Goal: Task Accomplishment & Management: Use online tool/utility

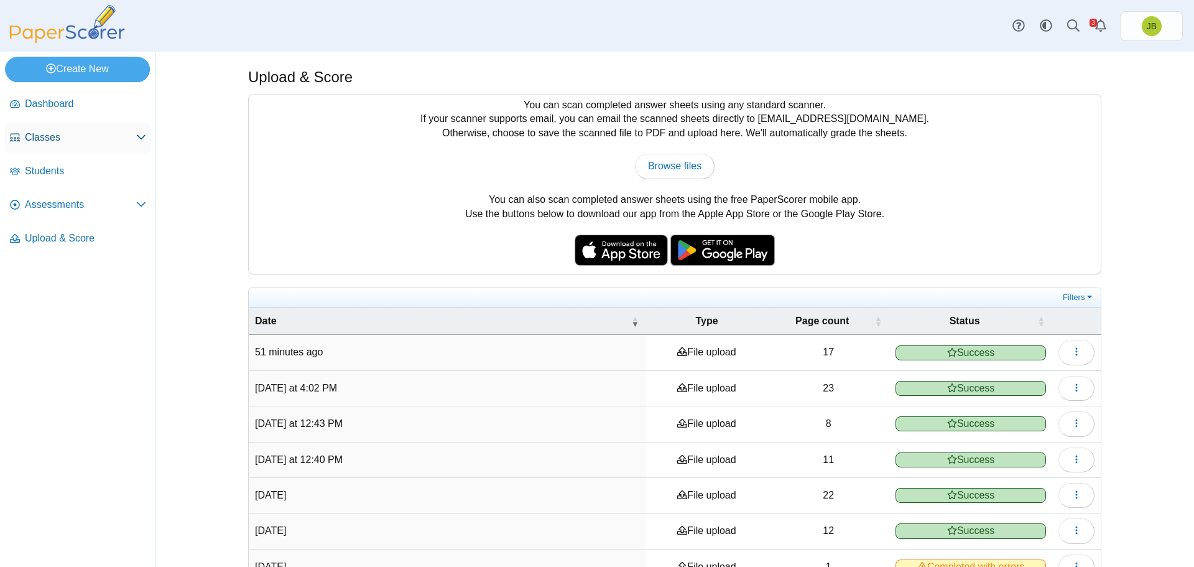
click at [53, 139] on span "Classes" at bounding box center [80, 138] width 111 height 14
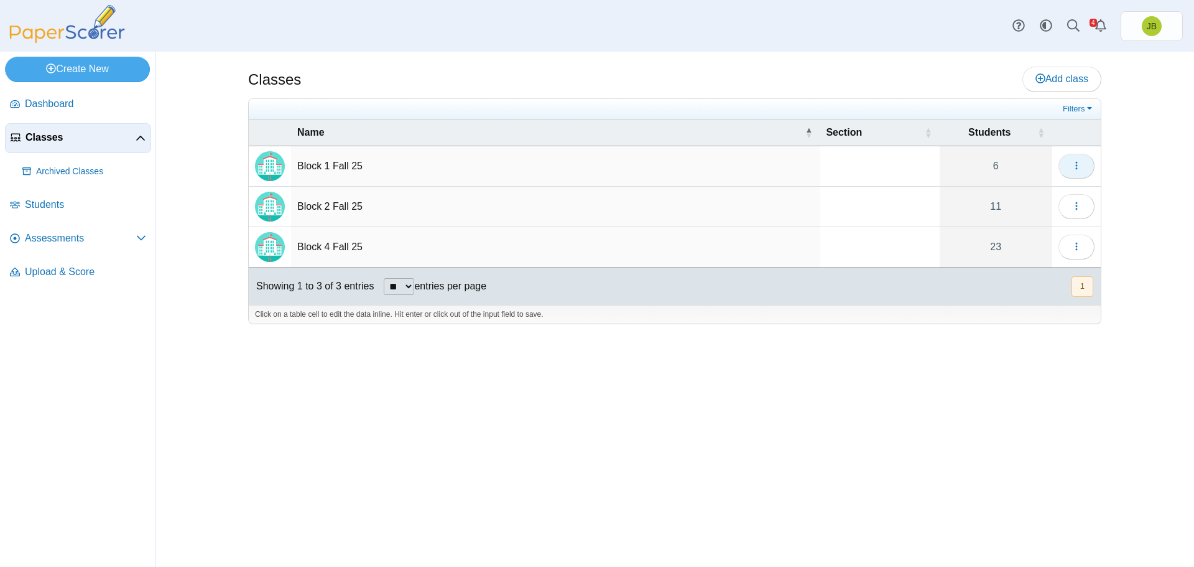
click at [1085, 167] on button "button" at bounding box center [1077, 166] width 36 height 25
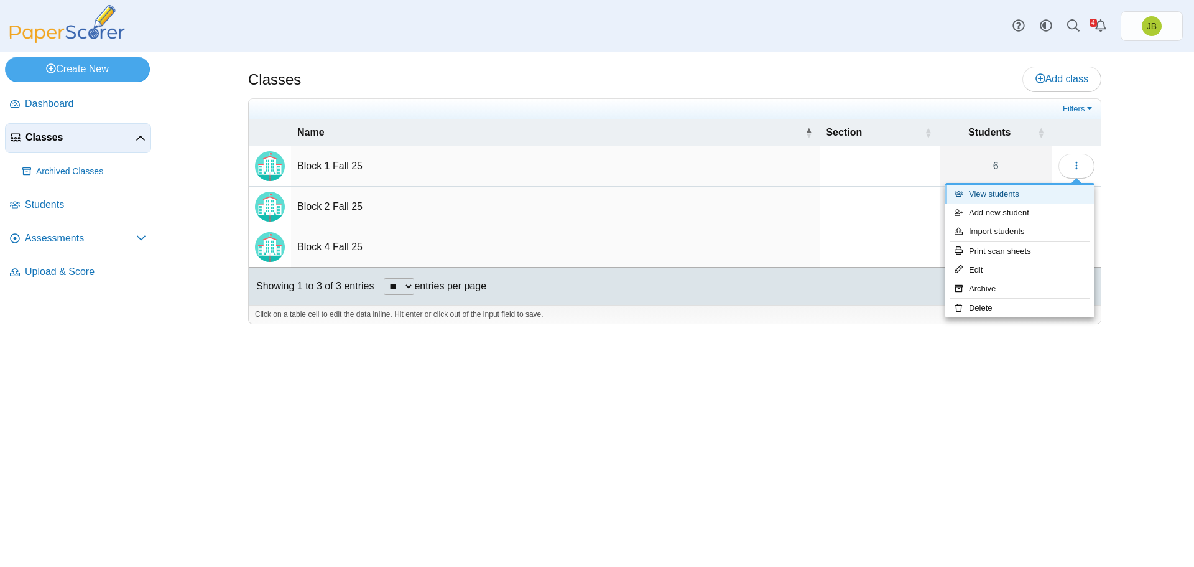
click at [1020, 192] on link "View students" at bounding box center [1020, 194] width 149 height 19
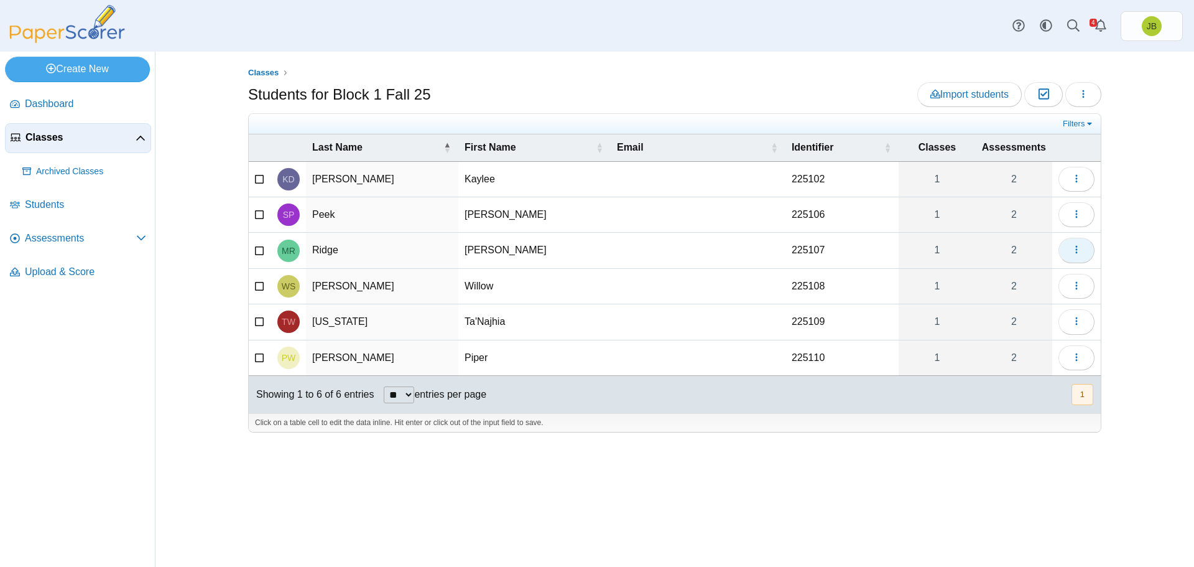
click at [1079, 248] on icon "button" at bounding box center [1077, 249] width 10 height 10
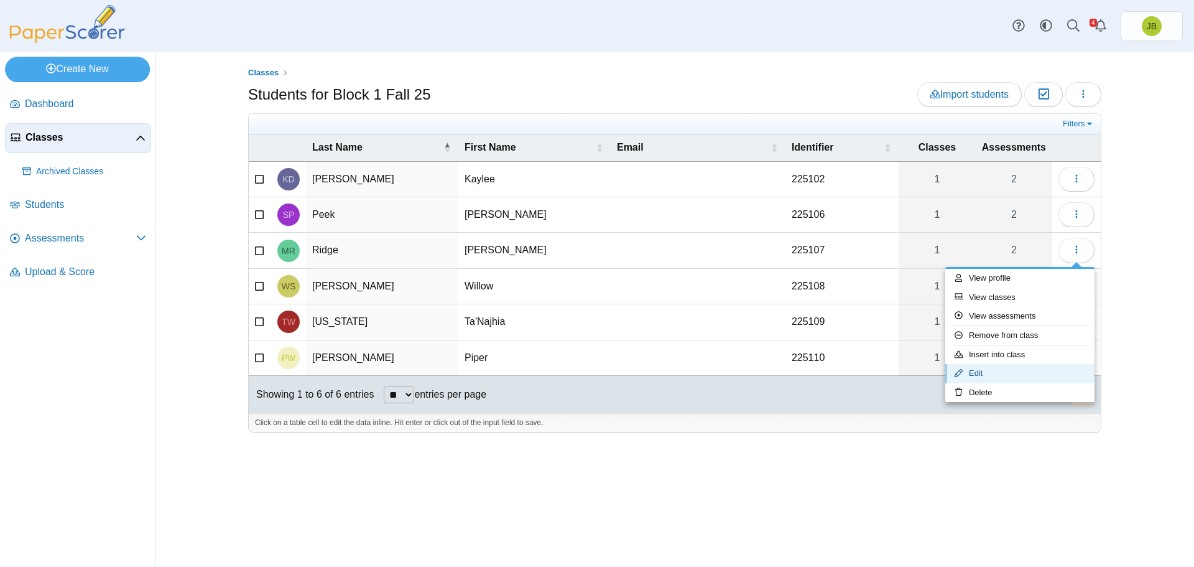
click at [977, 378] on link "Edit" at bounding box center [1020, 373] width 149 height 19
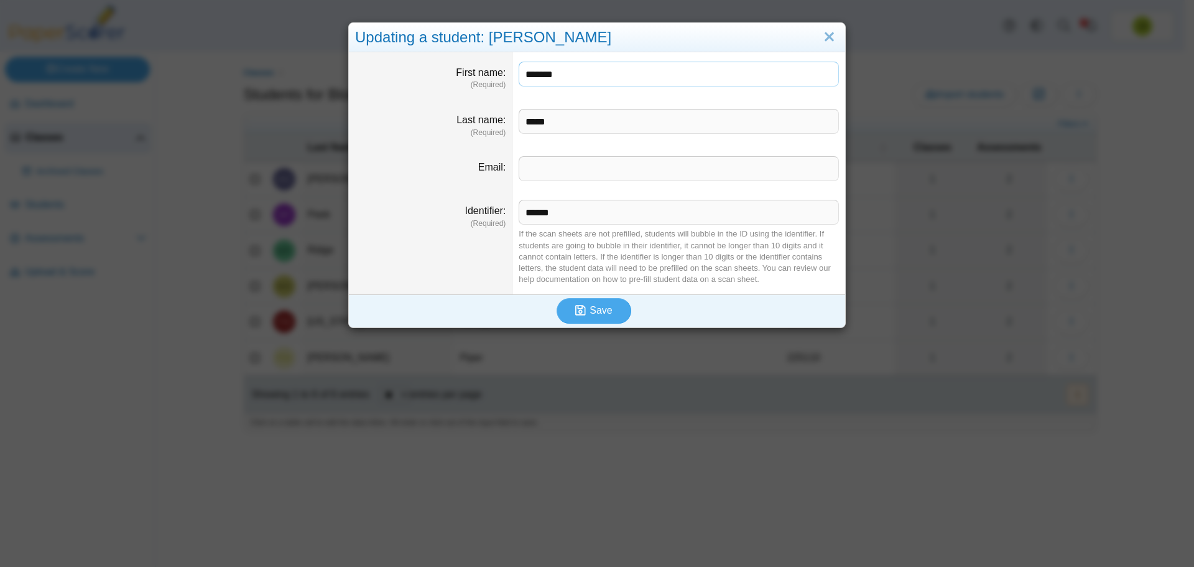
click at [579, 74] on input "*******" at bounding box center [679, 74] width 320 height 25
type input "*****"
click at [597, 315] on span "Save" at bounding box center [601, 310] width 22 height 11
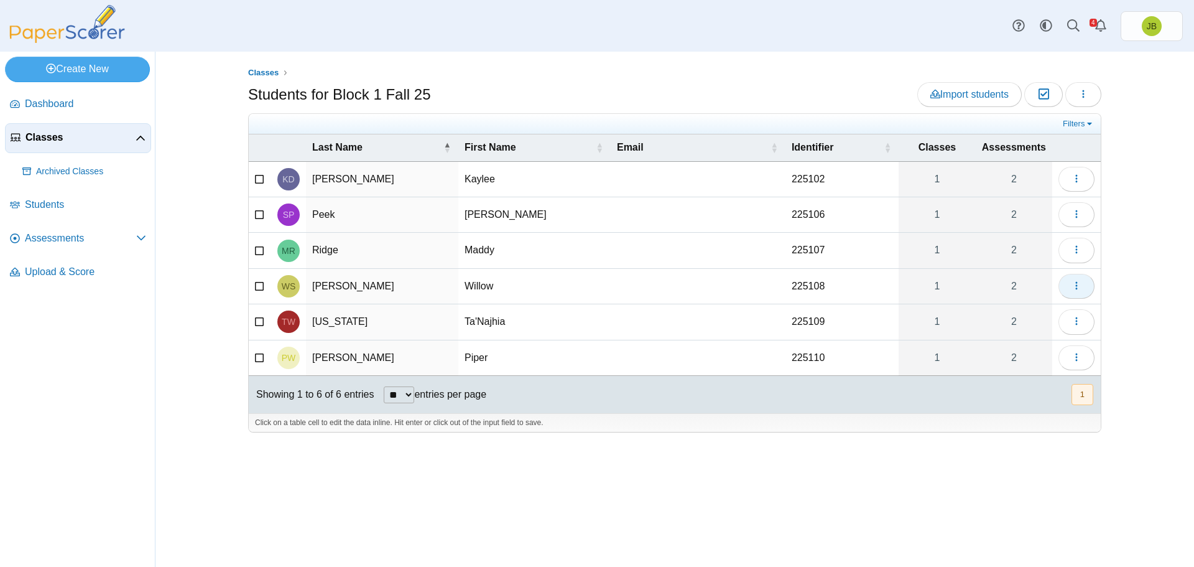
click at [1081, 293] on button "button" at bounding box center [1077, 286] width 36 height 25
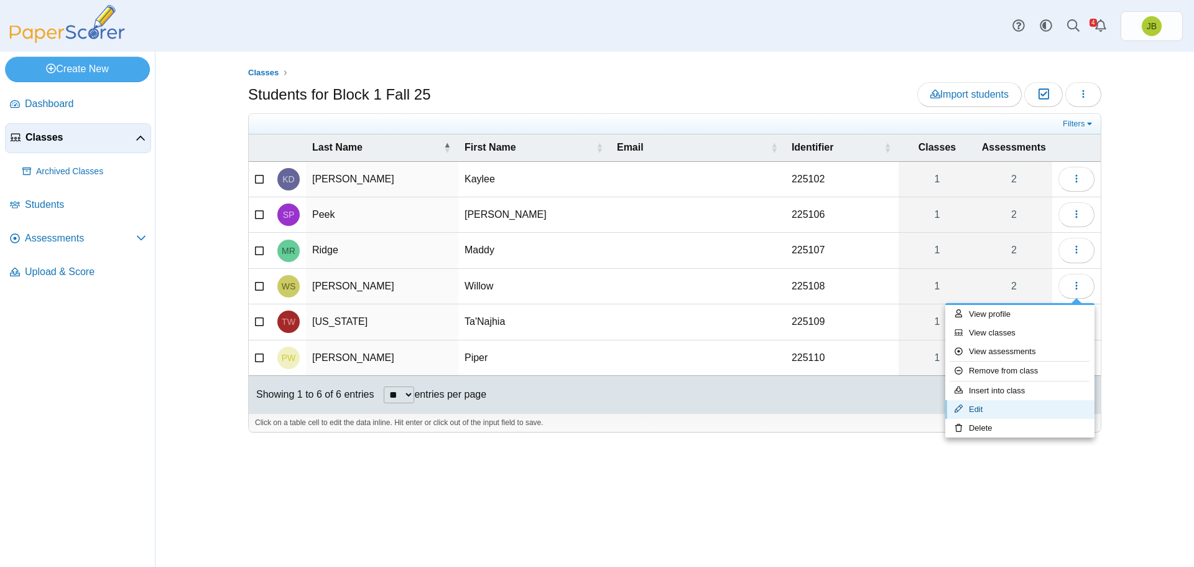
click link "Edit"
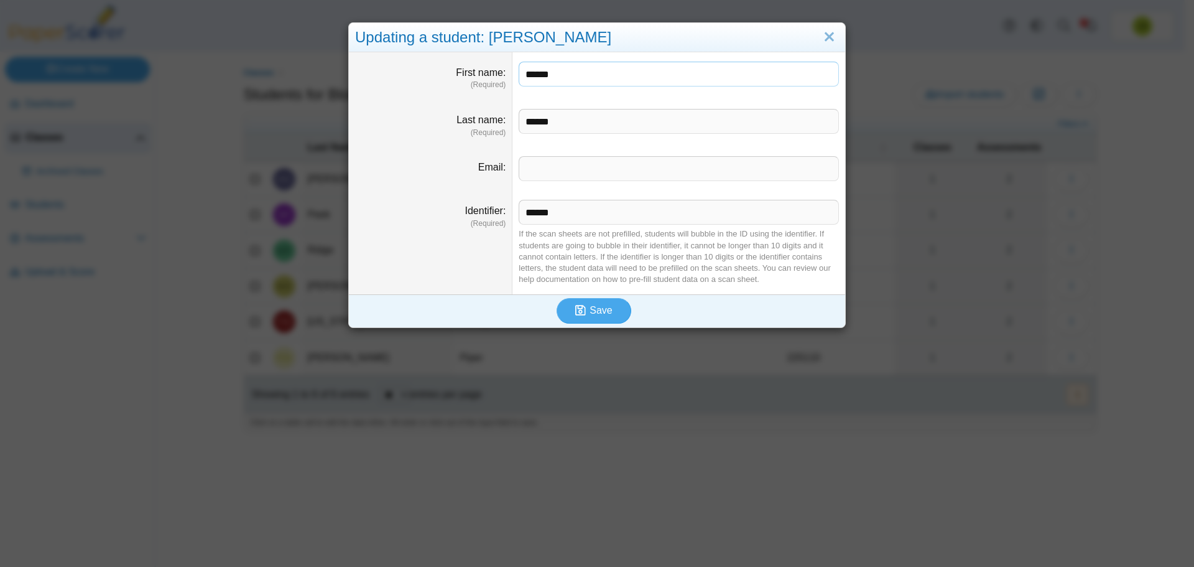
click input "******"
type input "****"
click span "Save"
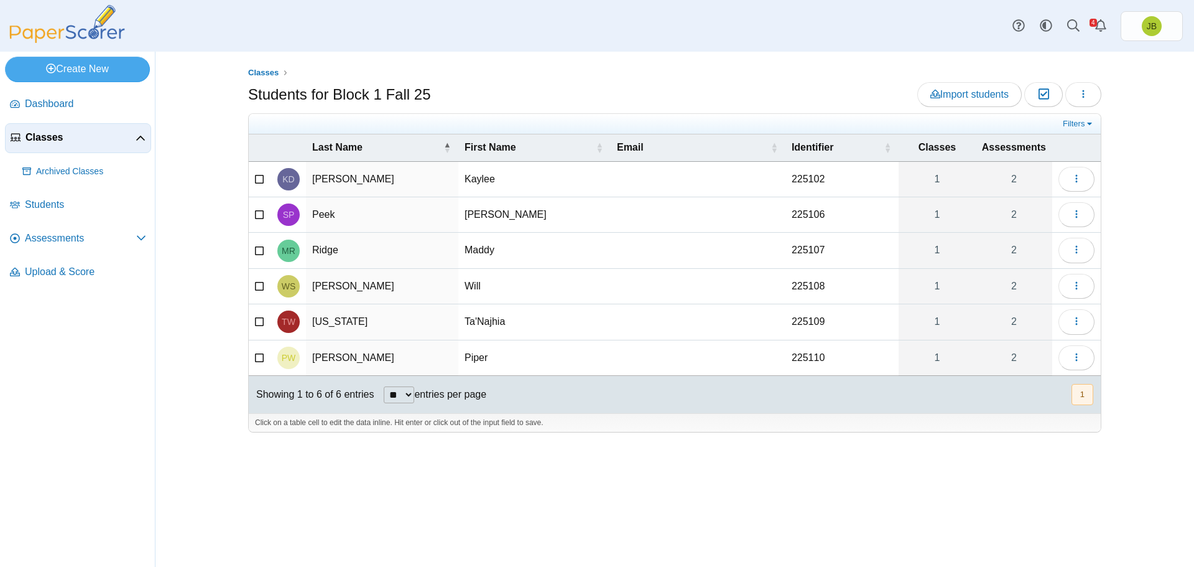
click at [55, 140] on span "Classes" at bounding box center [81, 138] width 110 height 14
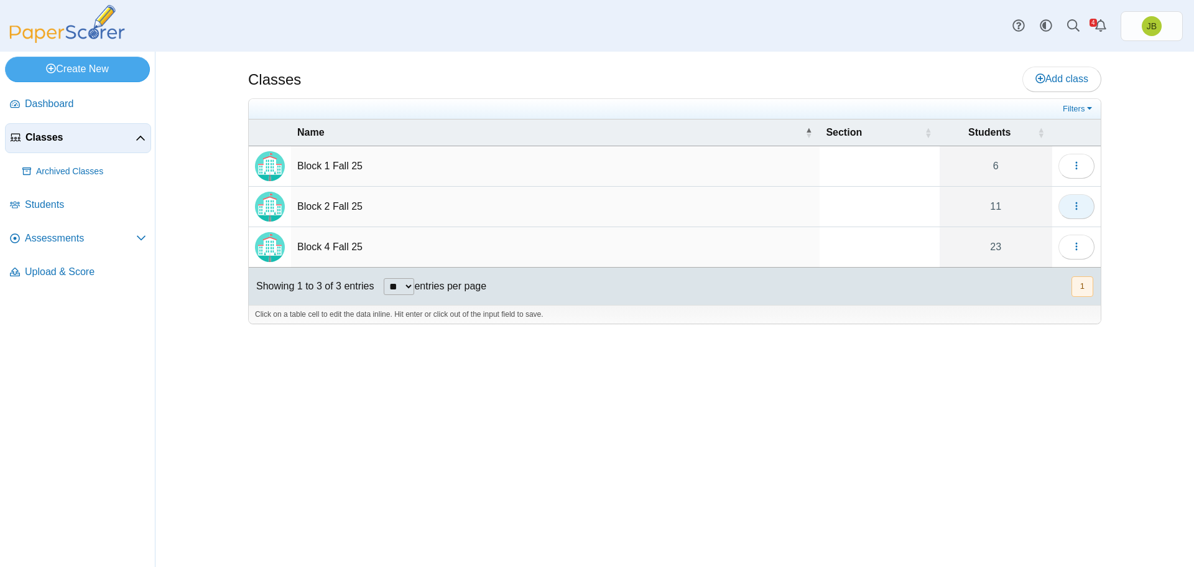
click at [1079, 213] on button "button" at bounding box center [1077, 206] width 36 height 25
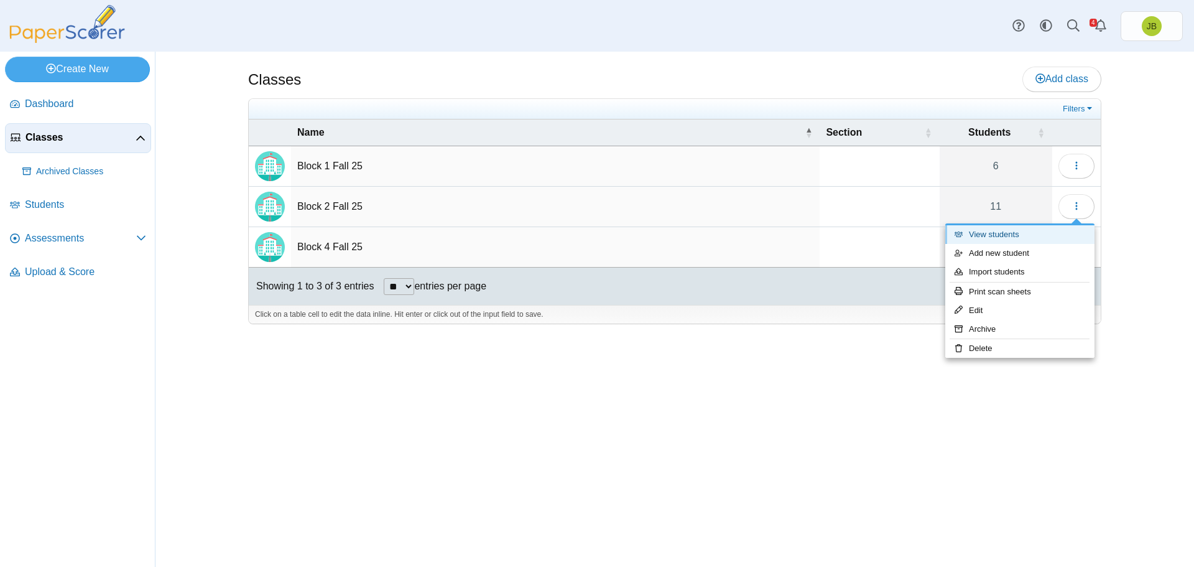
click at [1026, 241] on link "View students" at bounding box center [1020, 234] width 149 height 19
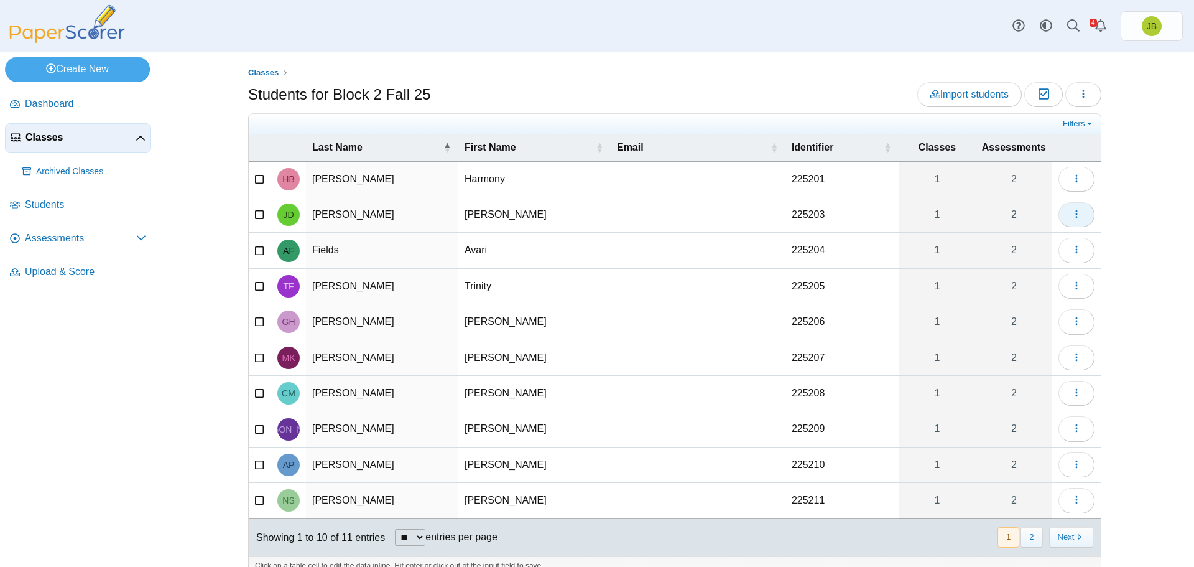
click at [1072, 219] on span "button" at bounding box center [1077, 214] width 10 height 11
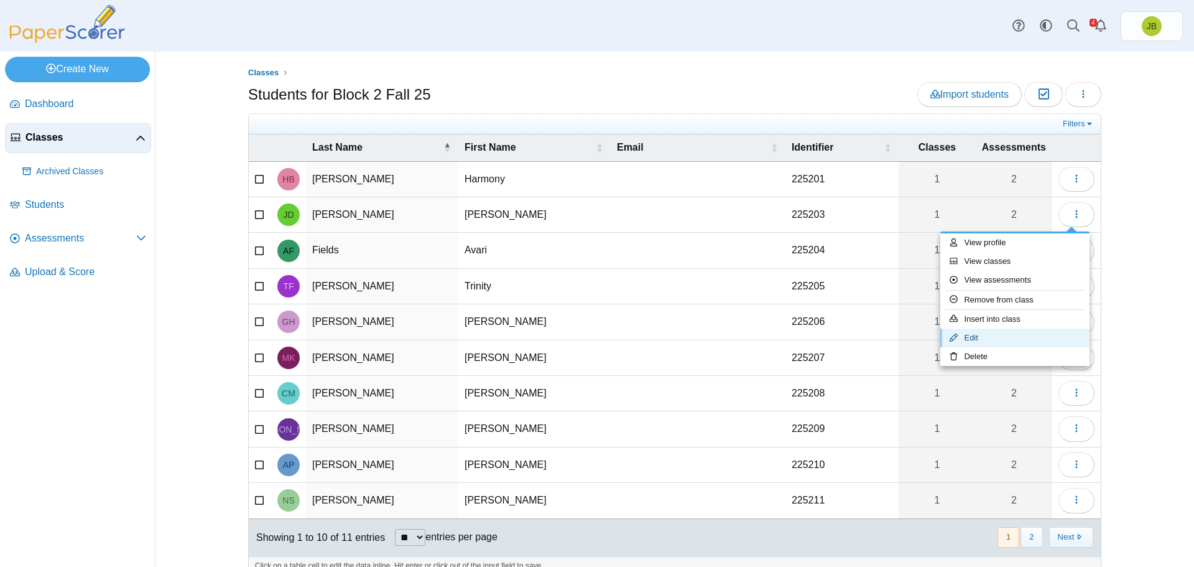
click at [970, 340] on link "Edit" at bounding box center [1015, 337] width 149 height 19
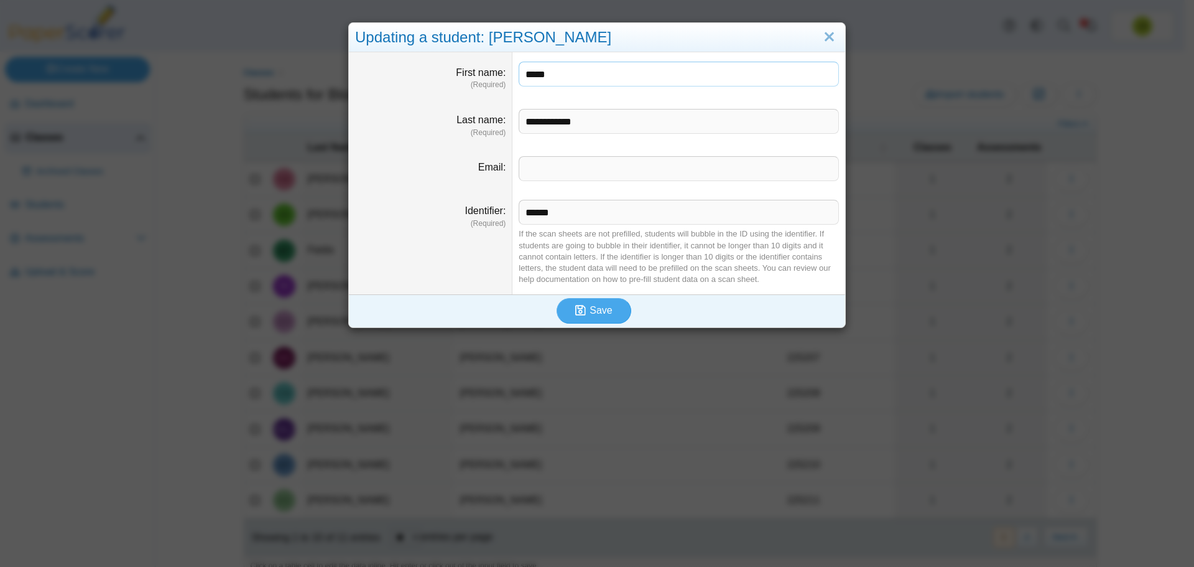
drag, startPoint x: 561, startPoint y: 77, endPoint x: 490, endPoint y: 74, distance: 71.6
click at [490, 74] on dl "First name (Required) *****" at bounding box center [597, 75] width 496 height 47
type input "****"
click at [604, 307] on span "Save" at bounding box center [601, 310] width 22 height 11
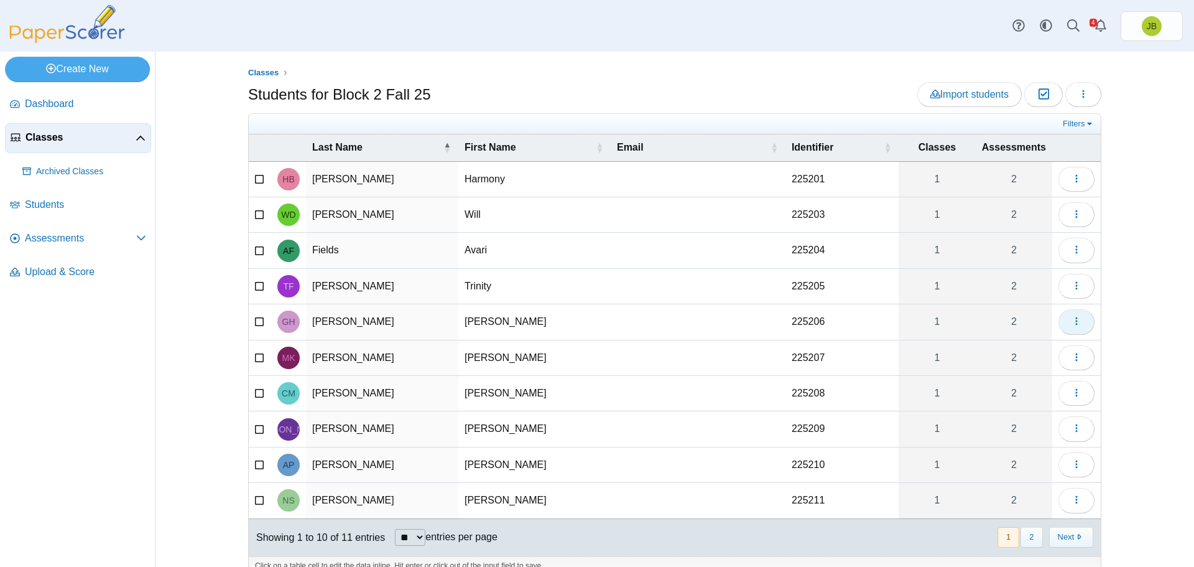
click at [1075, 326] on icon "button" at bounding box center [1077, 321] width 10 height 10
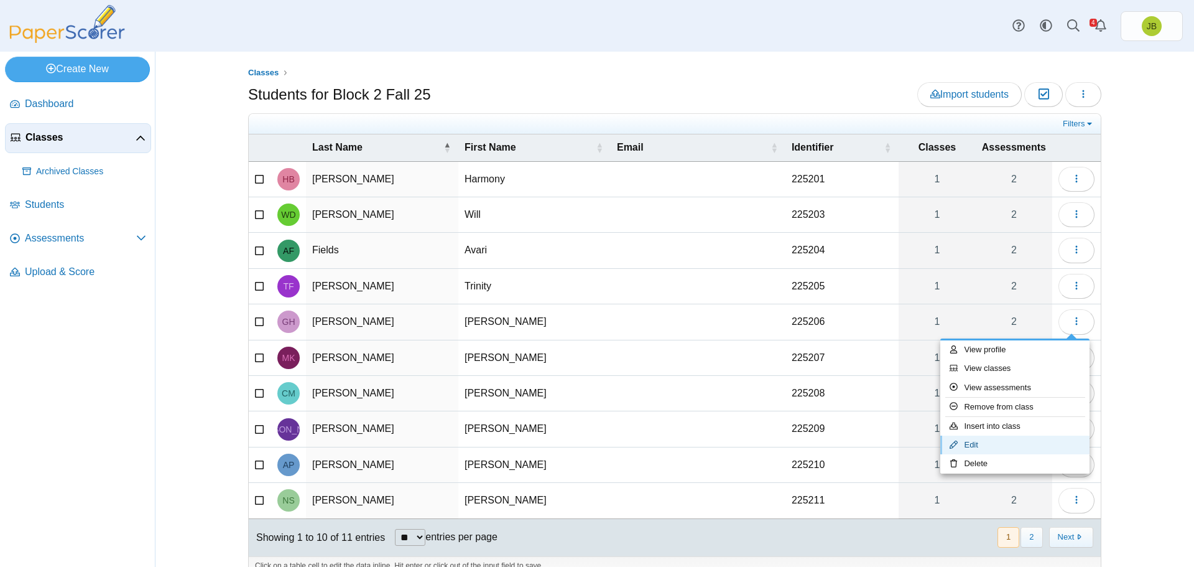
click at [976, 444] on link "Edit" at bounding box center [1015, 444] width 149 height 19
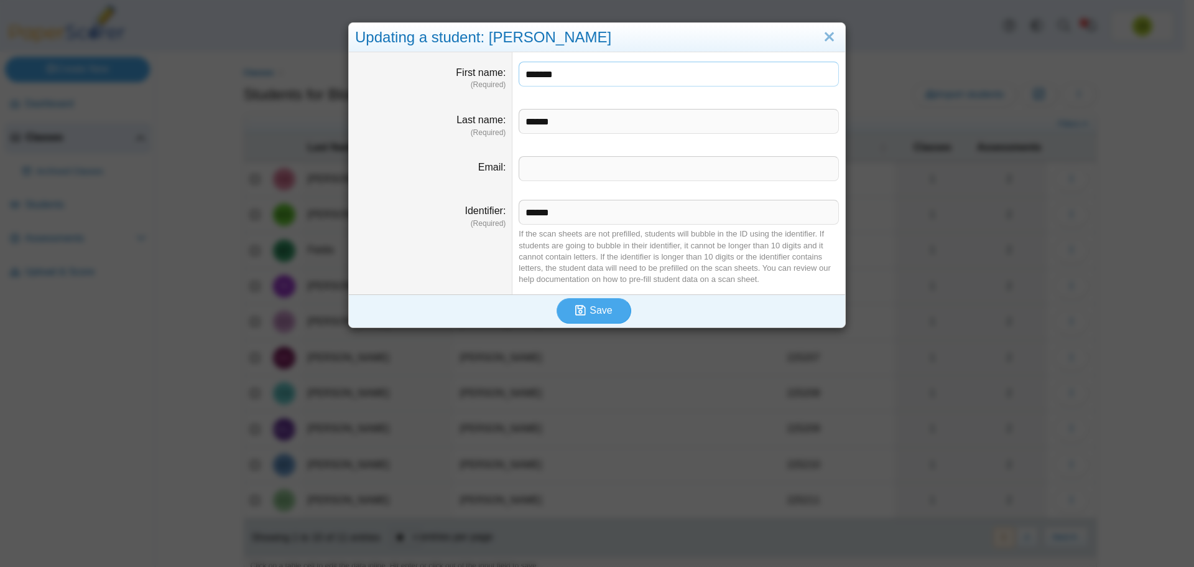
click at [557, 78] on input "*******" at bounding box center [679, 74] width 320 height 25
type input "****"
click at [590, 308] on span "Save" at bounding box center [601, 310] width 22 height 11
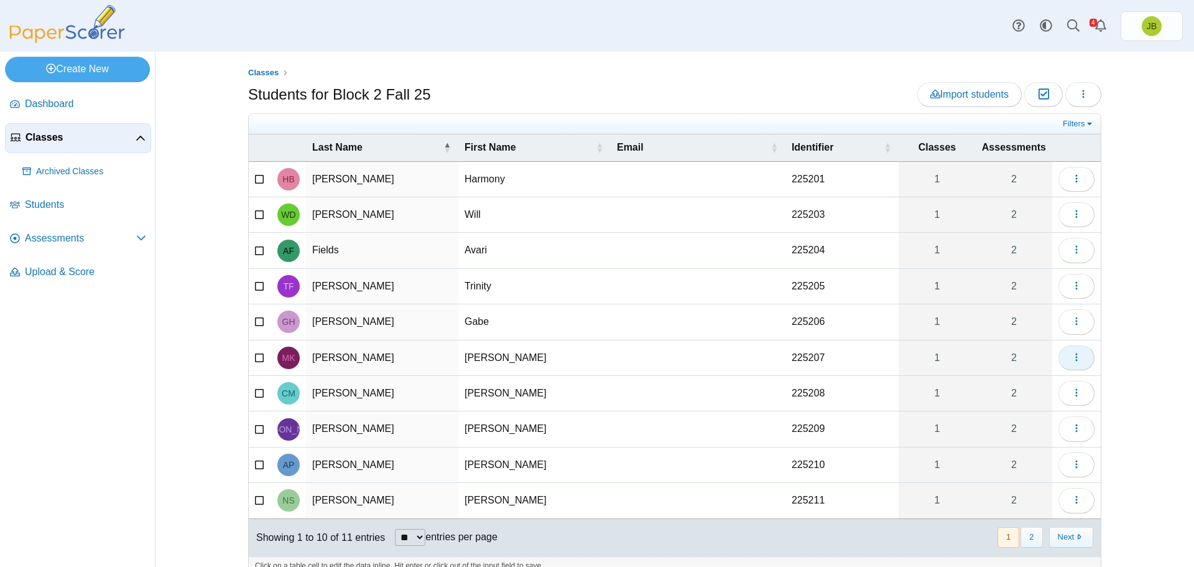
click at [1074, 362] on span "button" at bounding box center [1077, 357] width 10 height 11
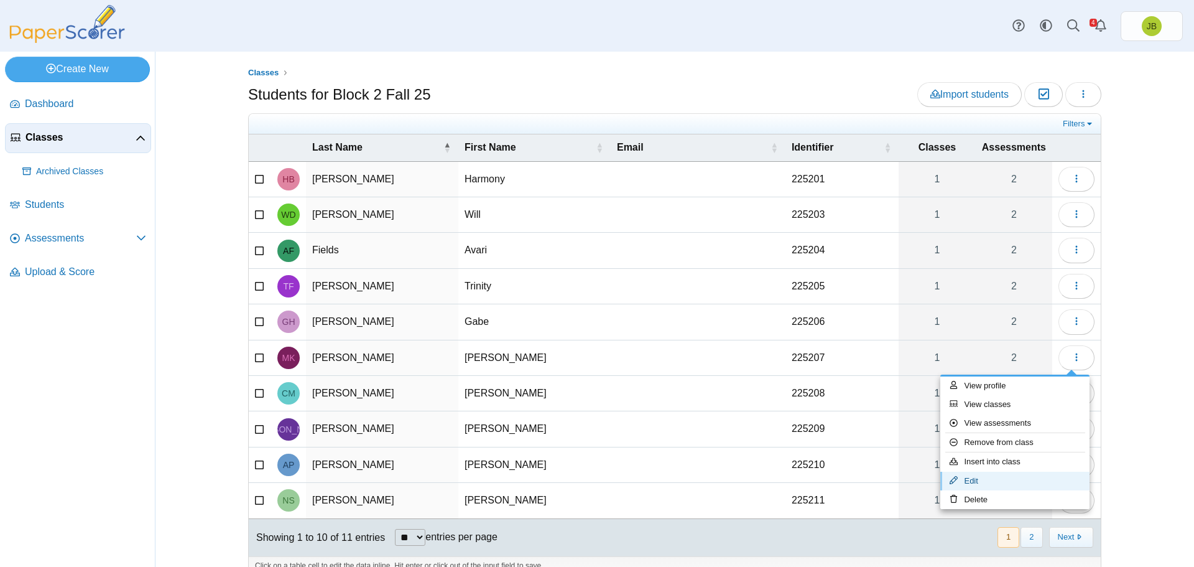
click at [979, 484] on link "Edit" at bounding box center [1015, 481] width 149 height 19
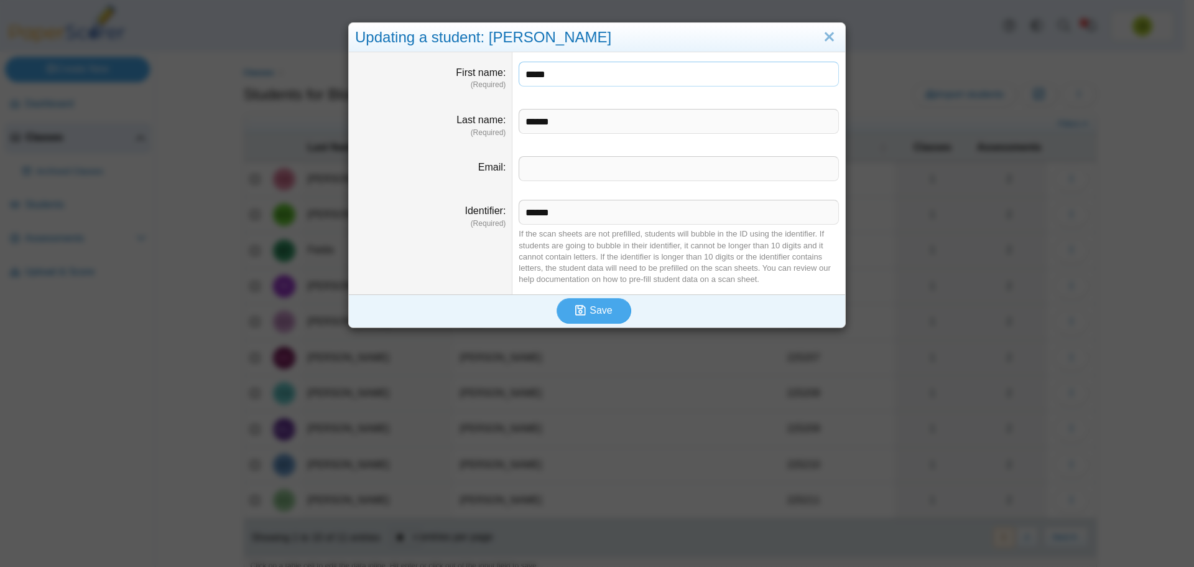
click at [562, 81] on input "*****" at bounding box center [679, 74] width 320 height 25
type input "**********"
click at [595, 311] on span "Save" at bounding box center [601, 310] width 22 height 11
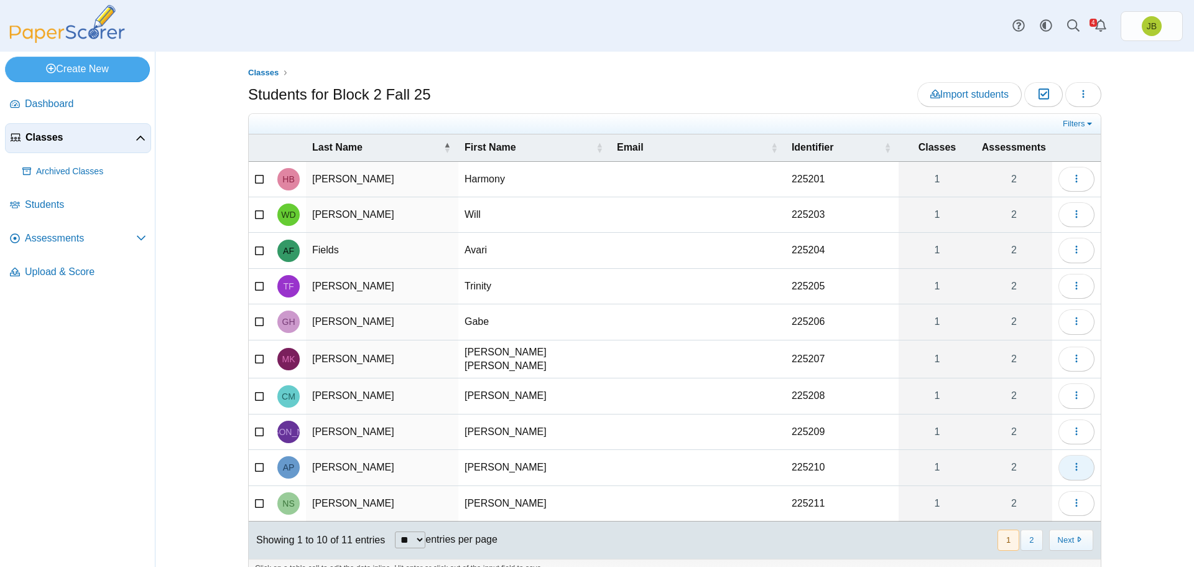
click at [1074, 466] on icon "button" at bounding box center [1077, 467] width 10 height 10
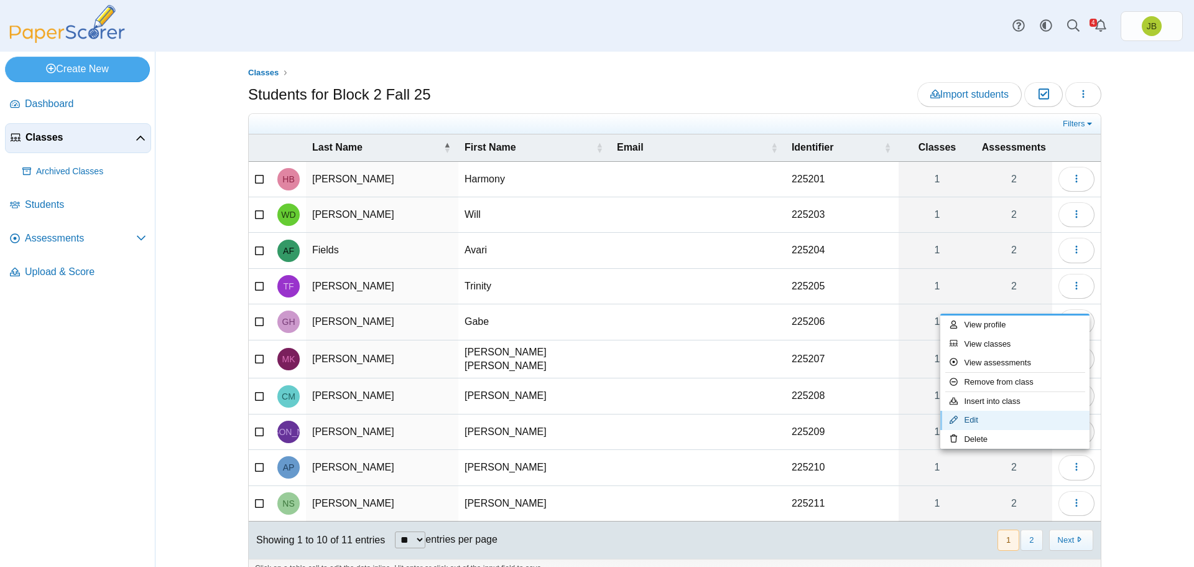
click at [978, 419] on link "Edit" at bounding box center [1015, 420] width 149 height 19
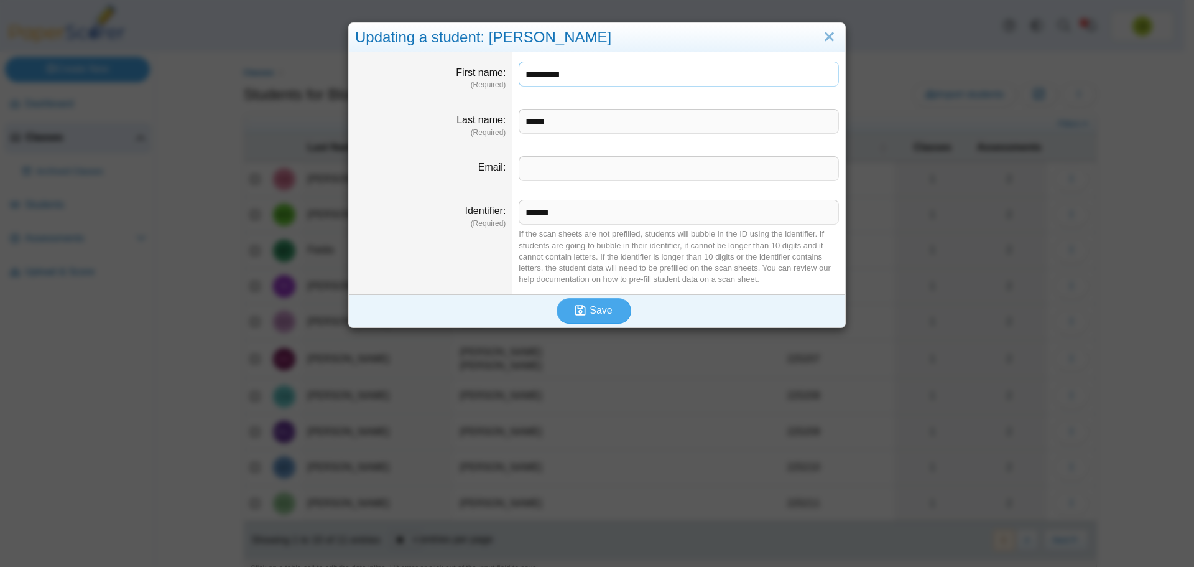
click at [580, 74] on input "*********" at bounding box center [679, 74] width 320 height 25
type input "****"
click at [602, 318] on button "Save" at bounding box center [594, 310] width 75 height 25
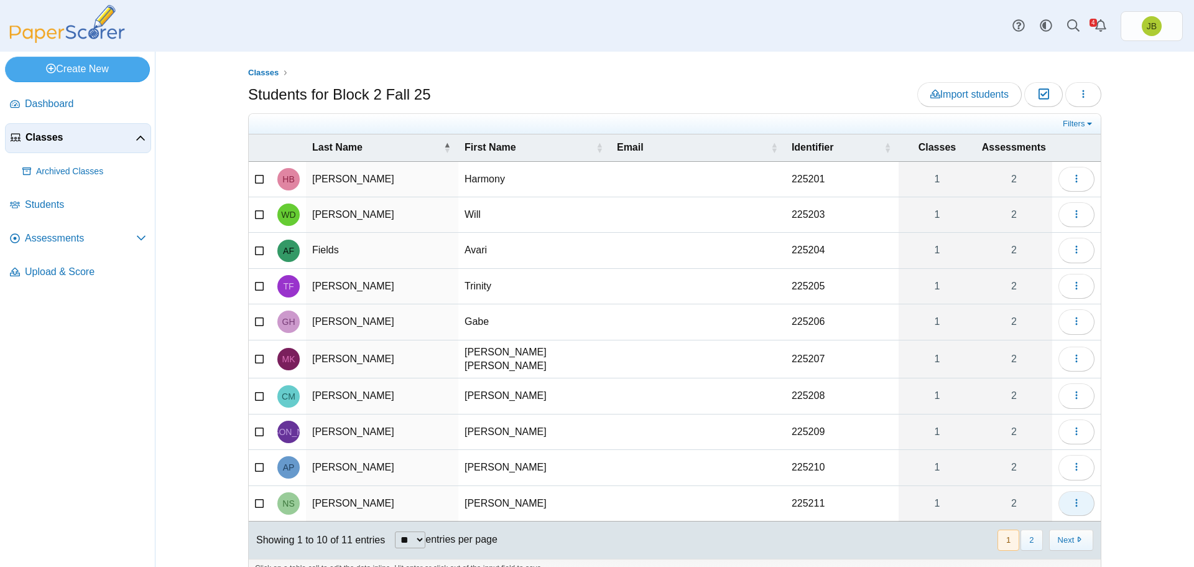
click at [1076, 500] on use "button" at bounding box center [1077, 502] width 2 height 8
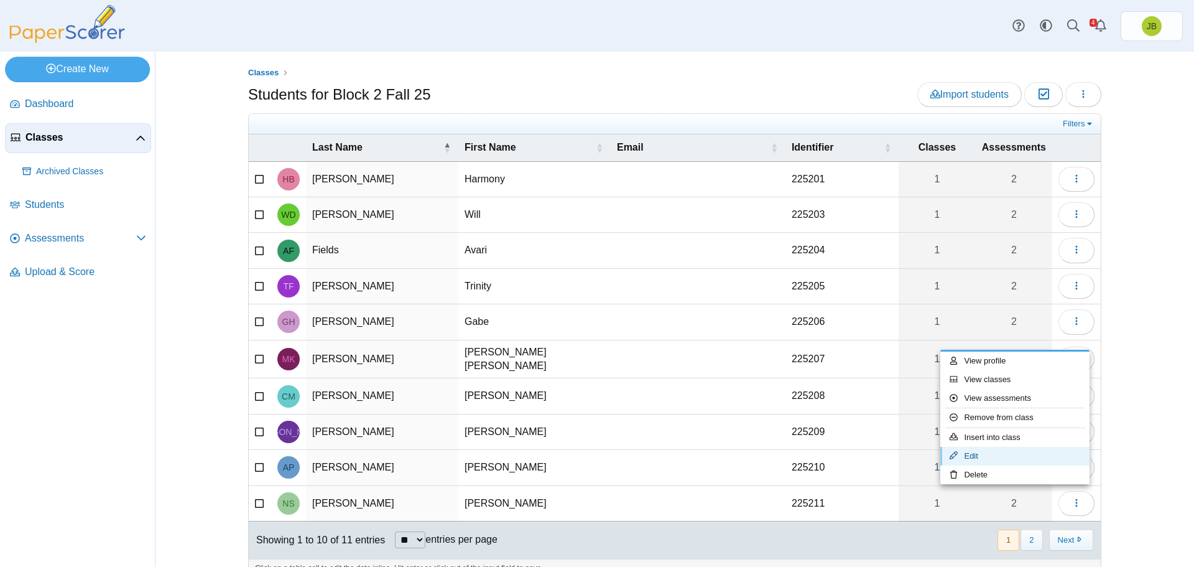
click at [1004, 458] on link "Edit" at bounding box center [1015, 456] width 149 height 19
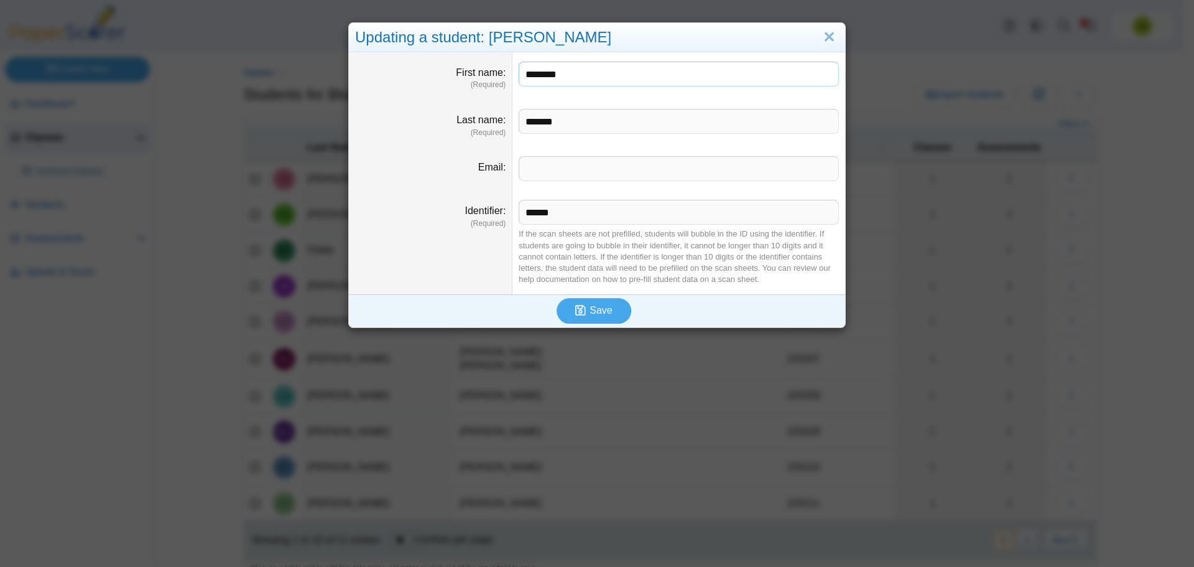
click at [575, 76] on input "********" at bounding box center [679, 74] width 320 height 25
type input "****"
click at [600, 315] on span "Save" at bounding box center [601, 310] width 22 height 11
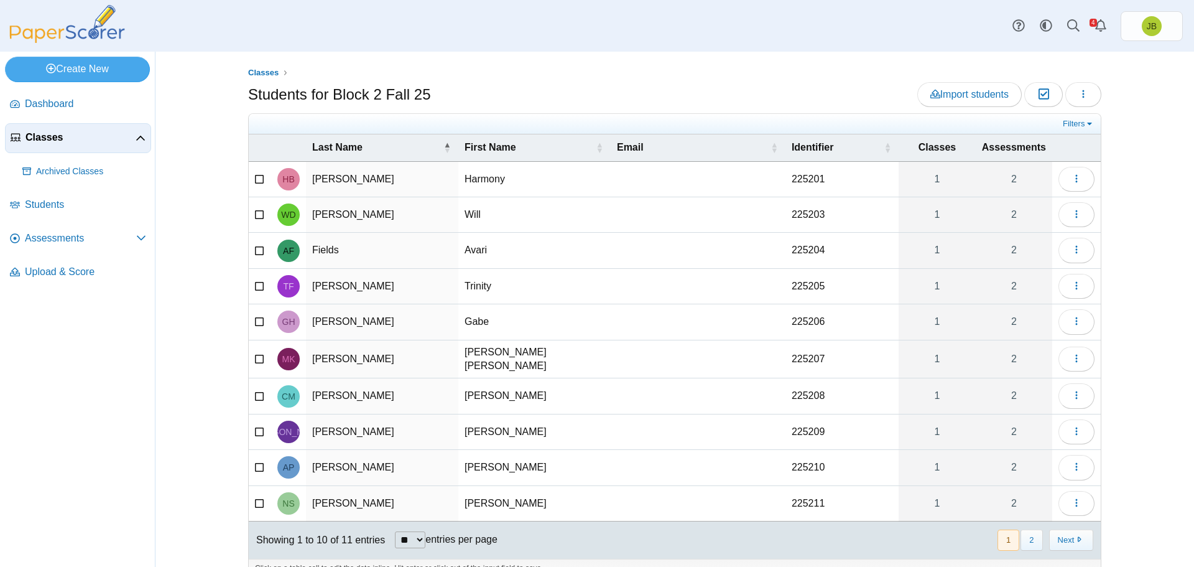
click at [53, 141] on span "Classes" at bounding box center [81, 138] width 110 height 14
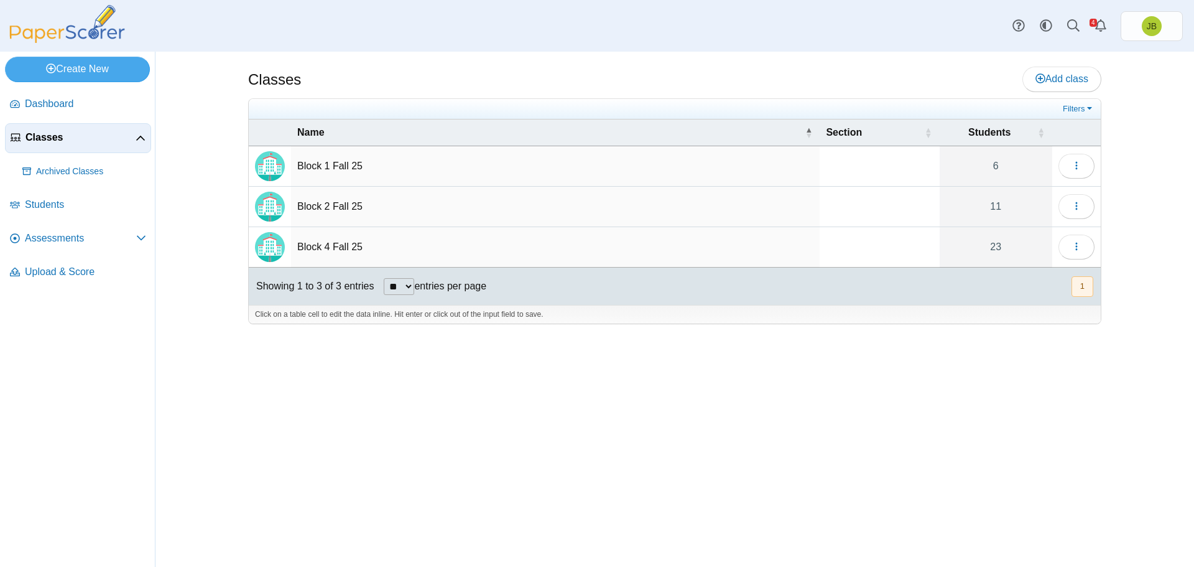
click at [337, 249] on td "Block 4 Fall 25" at bounding box center [555, 247] width 529 height 40
click at [1090, 245] on button "button" at bounding box center [1077, 247] width 36 height 25
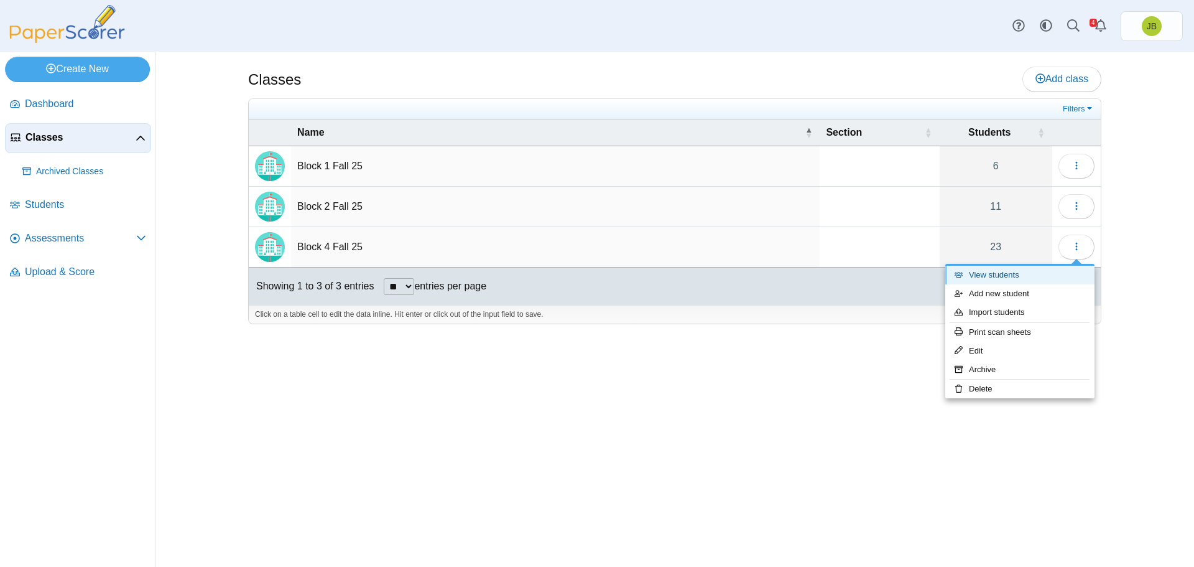
click at [1028, 279] on link "View students" at bounding box center [1020, 275] width 149 height 19
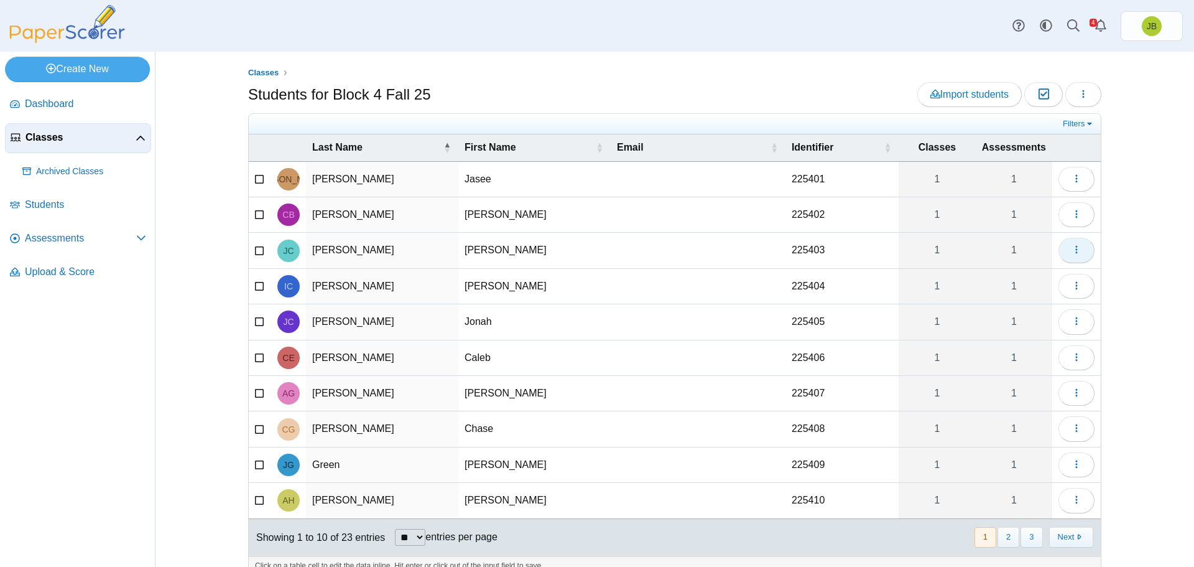
click at [1079, 248] on button "button" at bounding box center [1077, 250] width 36 height 25
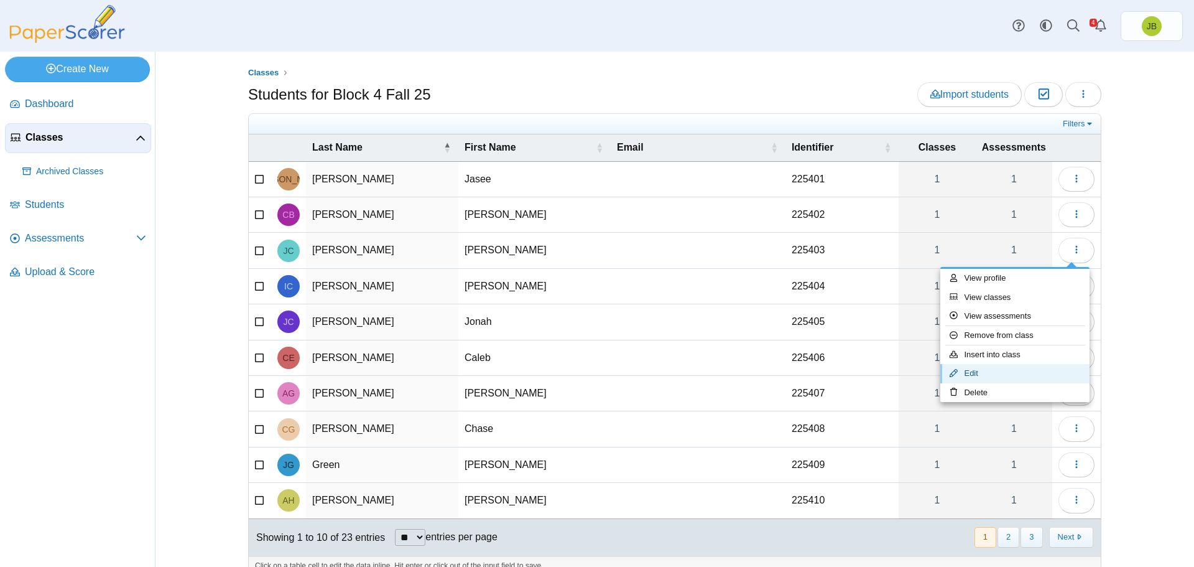
click at [970, 373] on link "Edit" at bounding box center [1015, 373] width 149 height 19
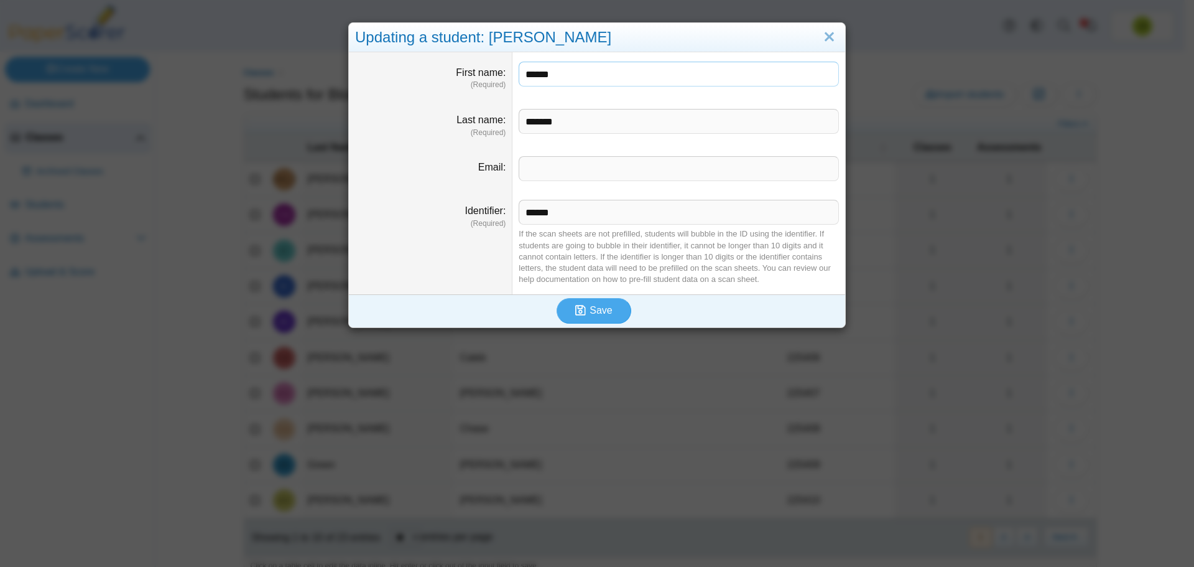
drag, startPoint x: 570, startPoint y: 79, endPoint x: 513, endPoint y: 64, distance: 59.1
click at [513, 64] on dd "******" at bounding box center [679, 75] width 333 height 47
type input "****"
click at [590, 309] on span "Save" at bounding box center [601, 310] width 22 height 11
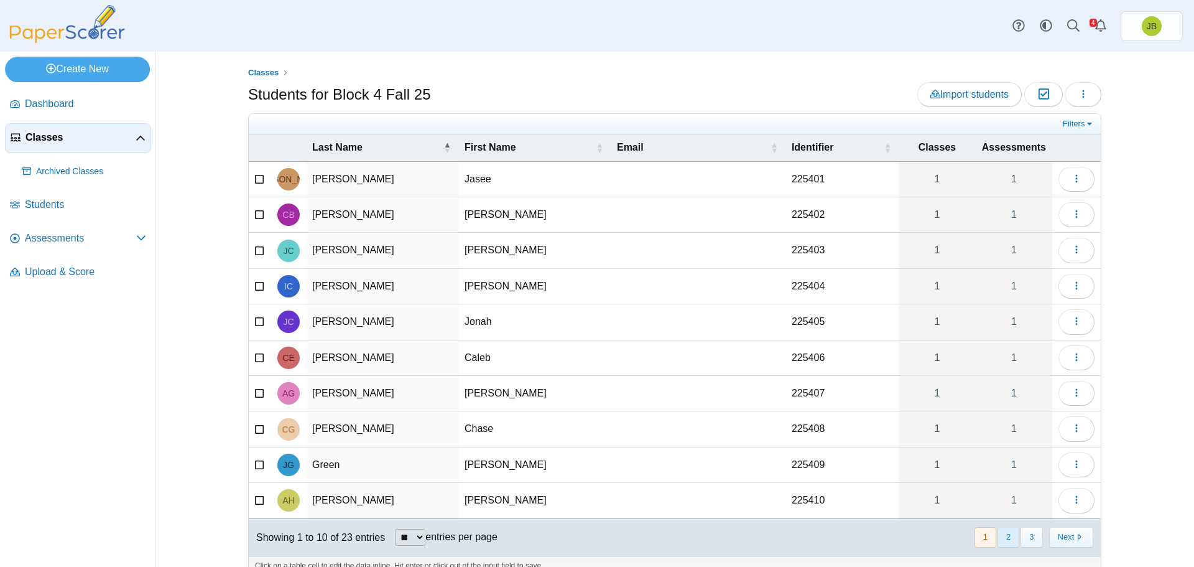
click at [1002, 540] on button "2" at bounding box center [1009, 537] width 22 height 21
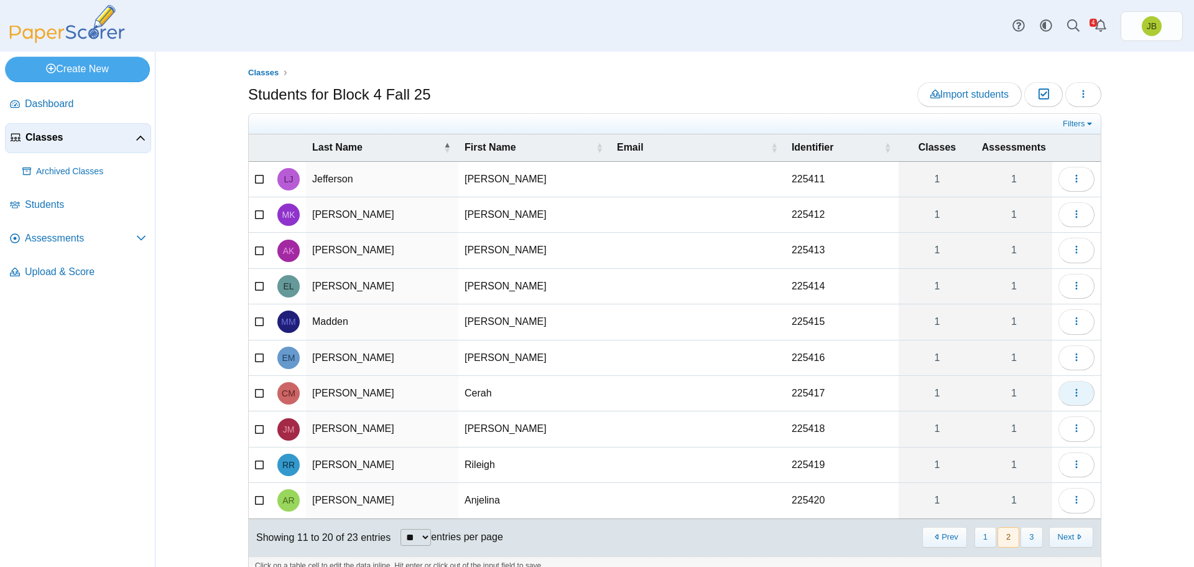
click at [1073, 396] on icon "button" at bounding box center [1077, 393] width 10 height 10
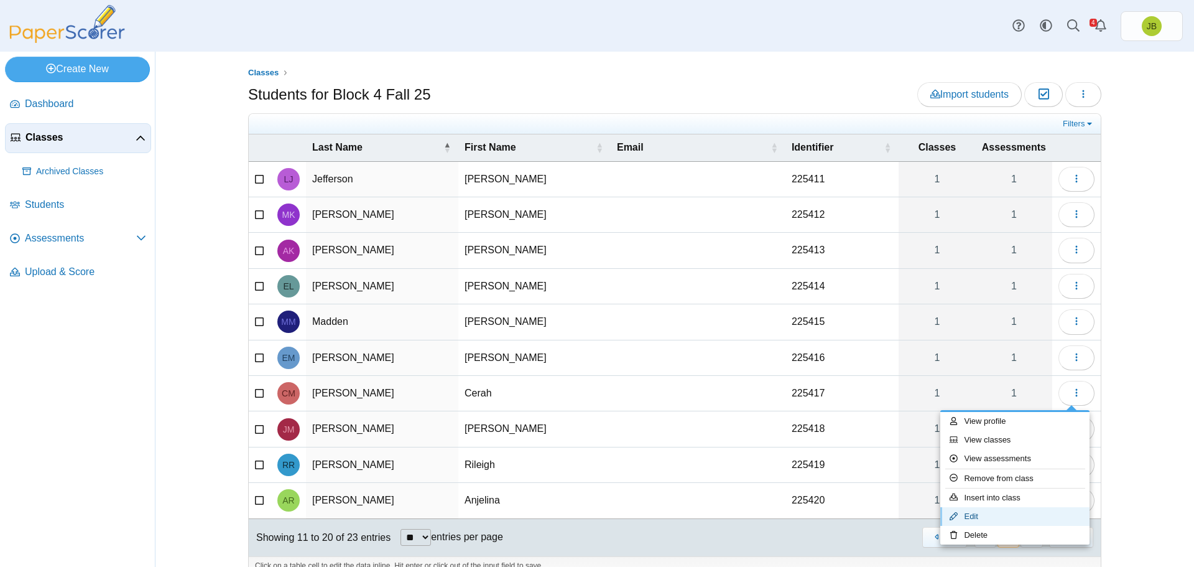
click at [972, 514] on link "Edit" at bounding box center [1015, 516] width 149 height 19
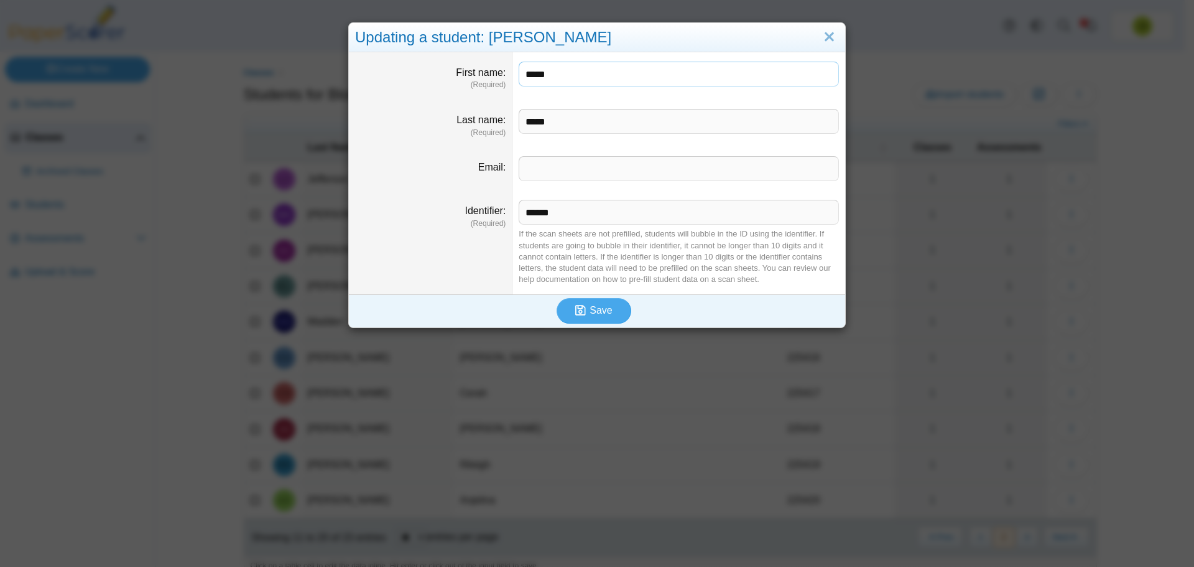
click at [481, 82] on dl "First name (Required) *****" at bounding box center [597, 75] width 496 height 47
type input "**"
click at [598, 309] on span "Save" at bounding box center [601, 310] width 22 height 11
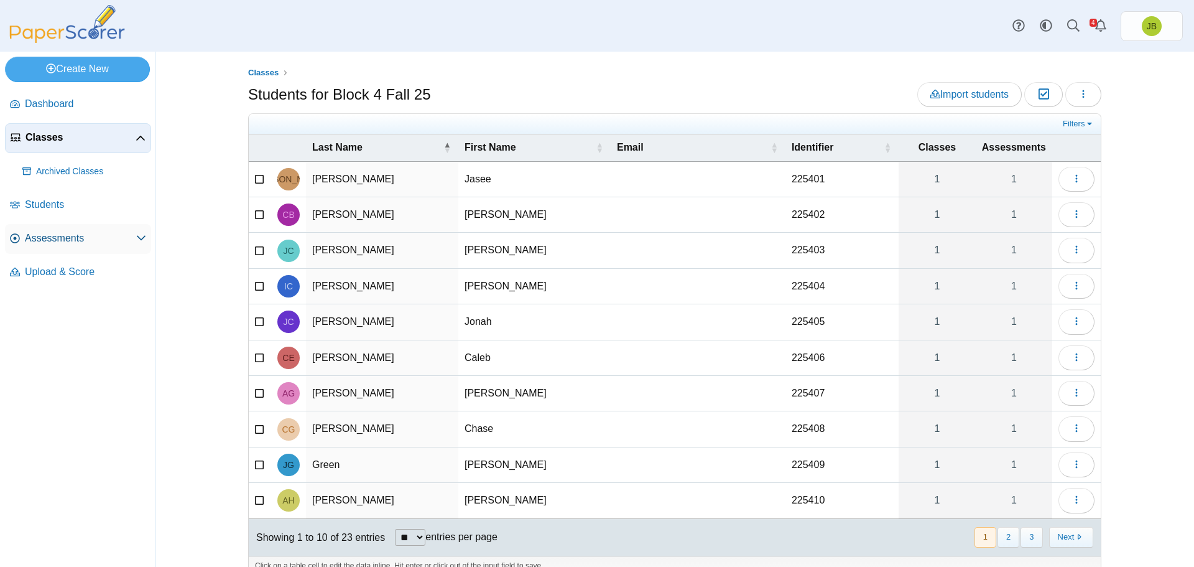
click at [34, 243] on span "Assessments" at bounding box center [80, 238] width 111 height 14
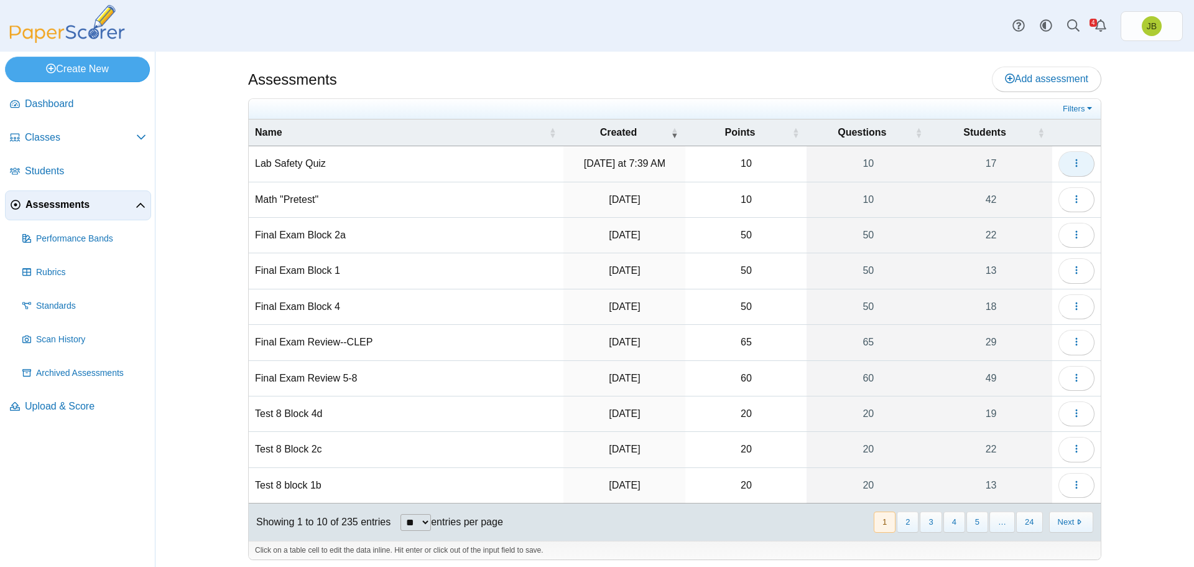
click at [1068, 169] on button "button" at bounding box center [1077, 163] width 36 height 25
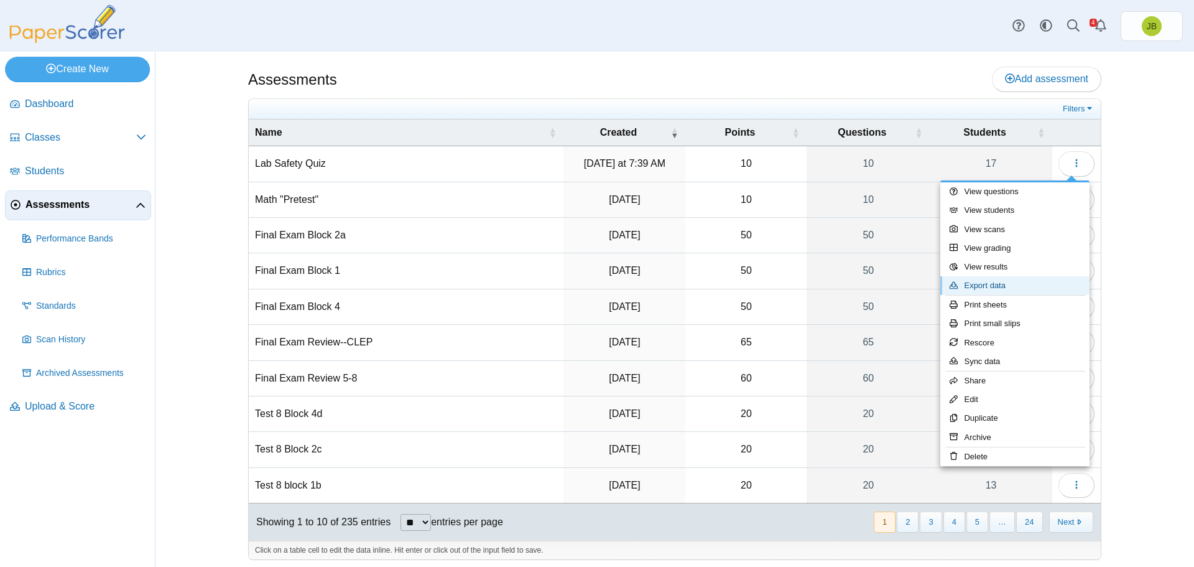
click at [992, 287] on link "Export data" at bounding box center [1015, 285] width 149 height 19
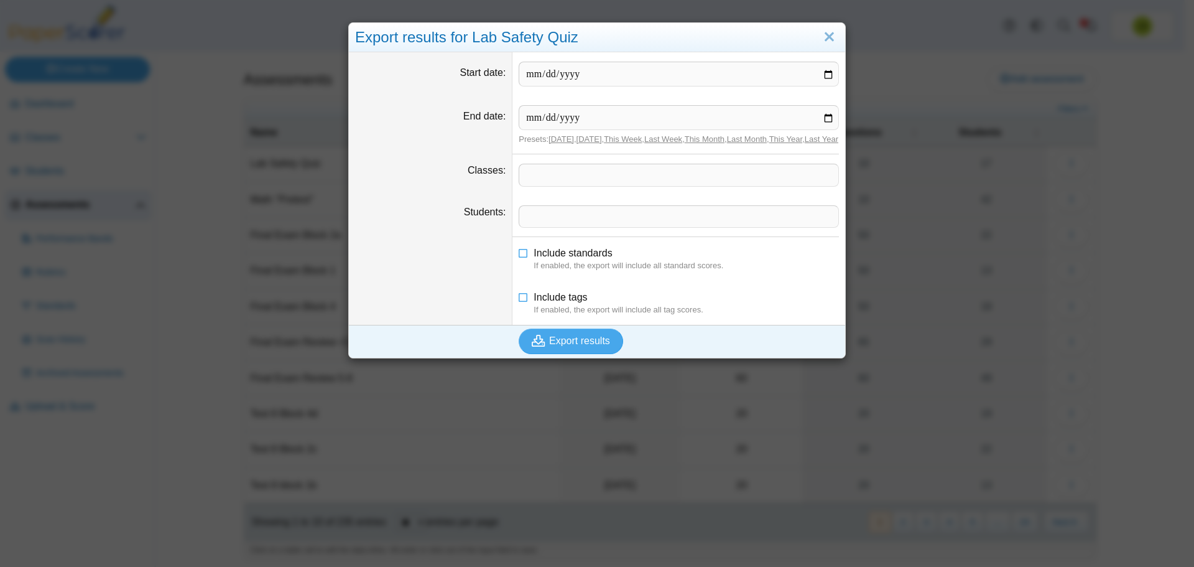
click at [586, 185] on span at bounding box center [678, 174] width 319 height 21
click at [552, 346] on span "Export results" at bounding box center [579, 340] width 61 height 11
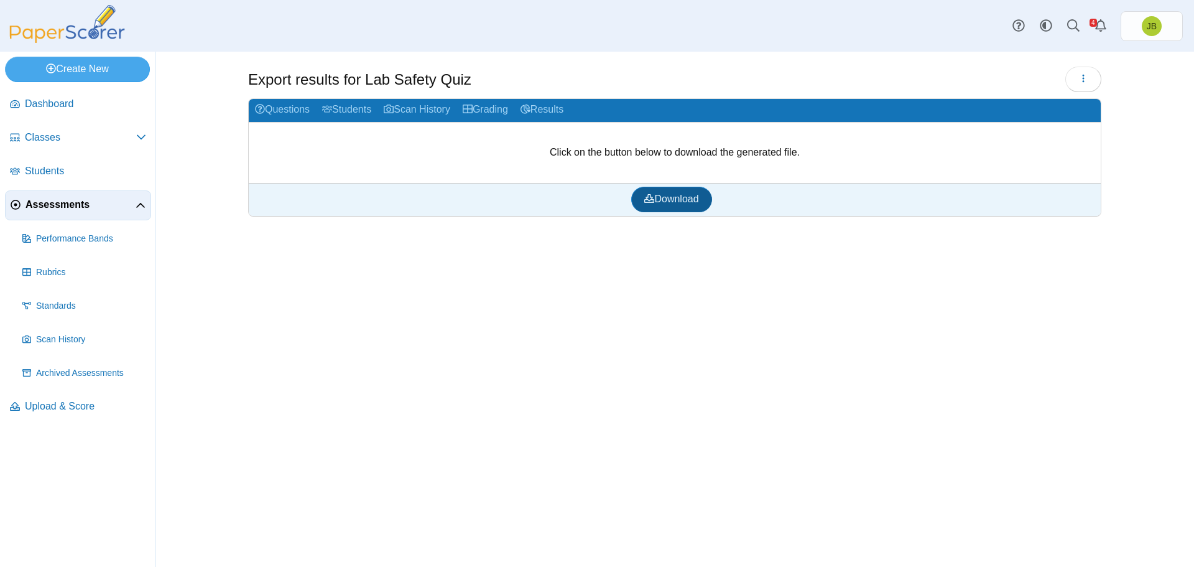
click at [682, 205] on link "Download" at bounding box center [671, 199] width 80 height 25
drag, startPoint x: 1086, startPoint y: 355, endPoint x: 1077, endPoint y: 353, distance: 8.8
click at [1086, 355] on div "Export results for Lab Safety Quiz Loading…" at bounding box center [674, 309] width 933 height 515
click at [58, 207] on span "Assessments" at bounding box center [81, 205] width 110 height 14
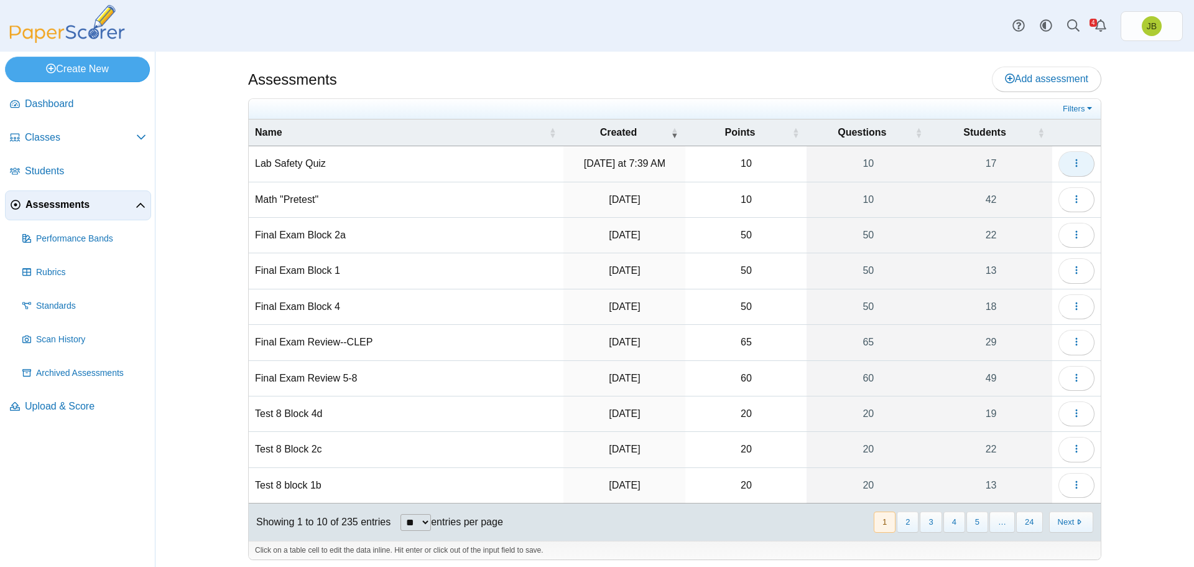
click at [1082, 165] on button "button" at bounding box center [1077, 163] width 36 height 25
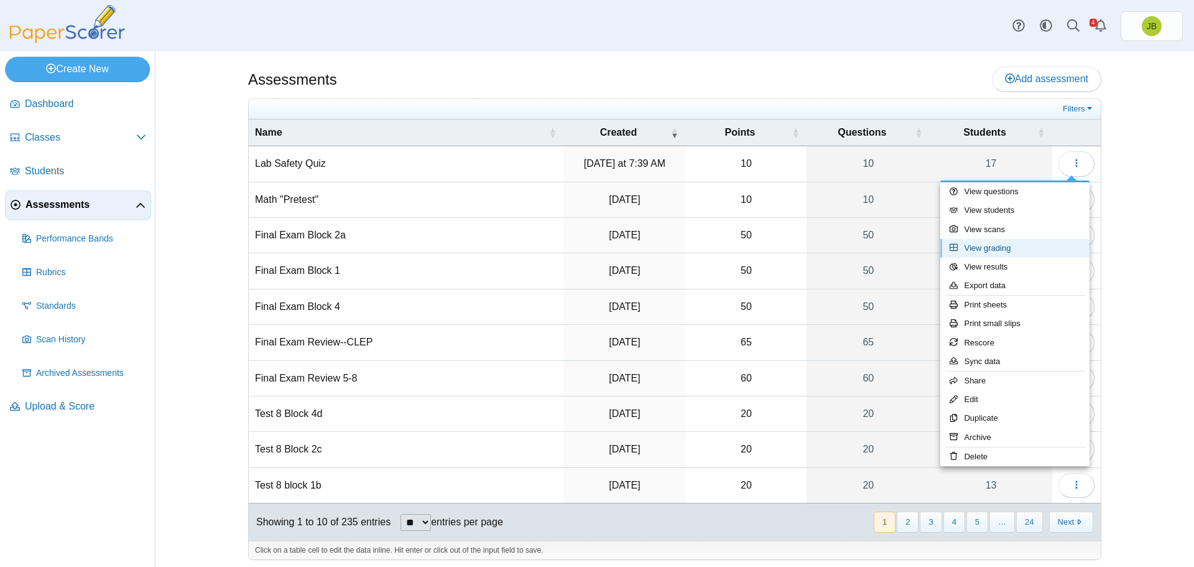
click at [990, 245] on link "View grading" at bounding box center [1015, 248] width 149 height 19
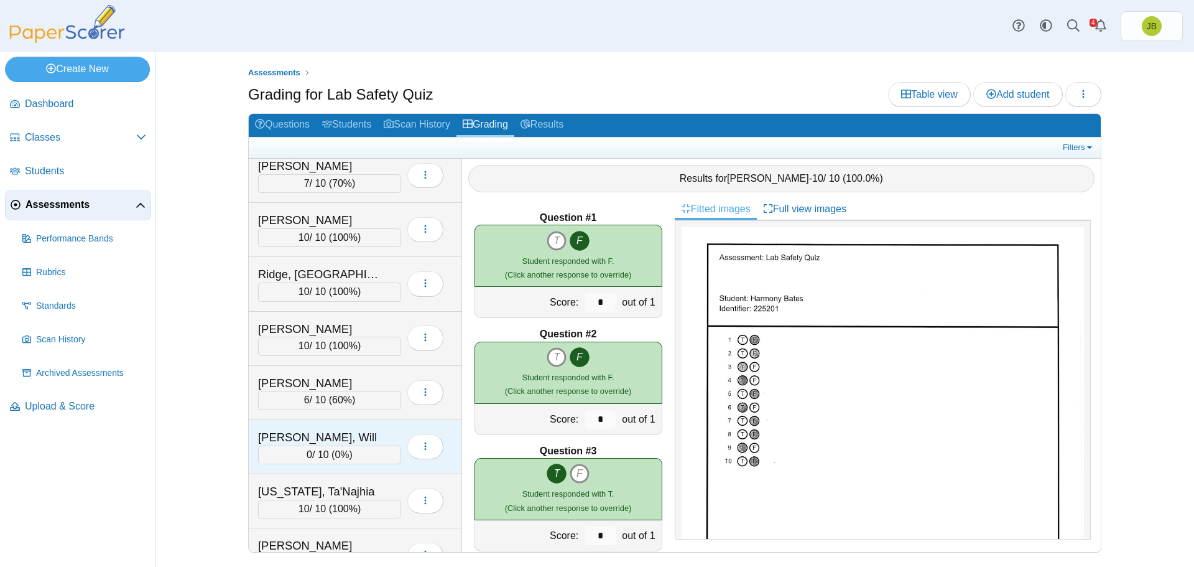
scroll to position [528, 0]
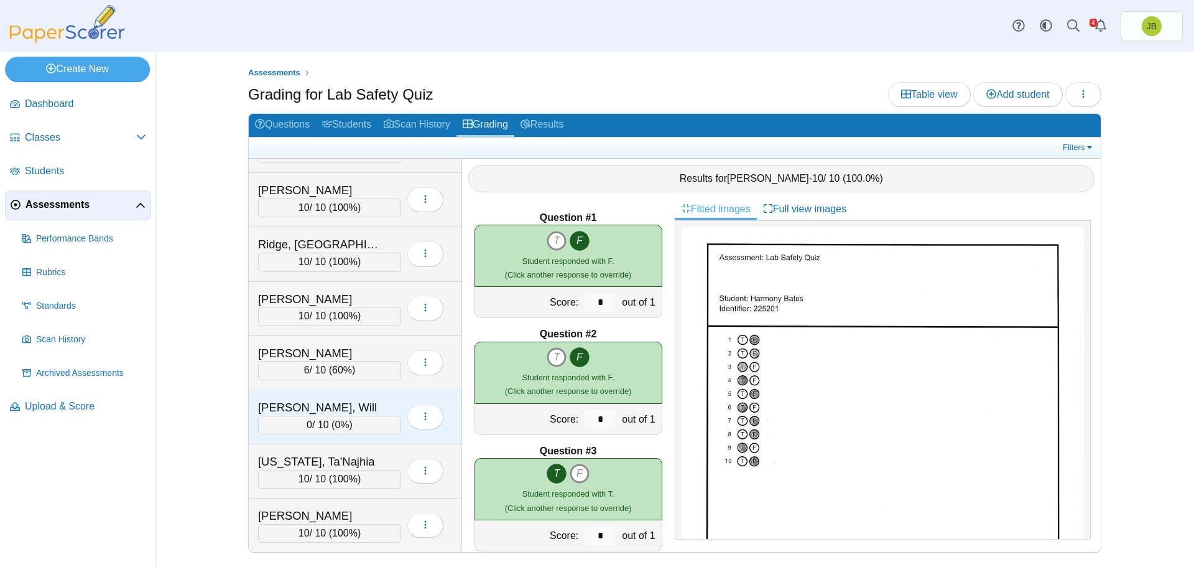
click at [360, 411] on div "[PERSON_NAME], Will" at bounding box center [320, 407] width 124 height 16
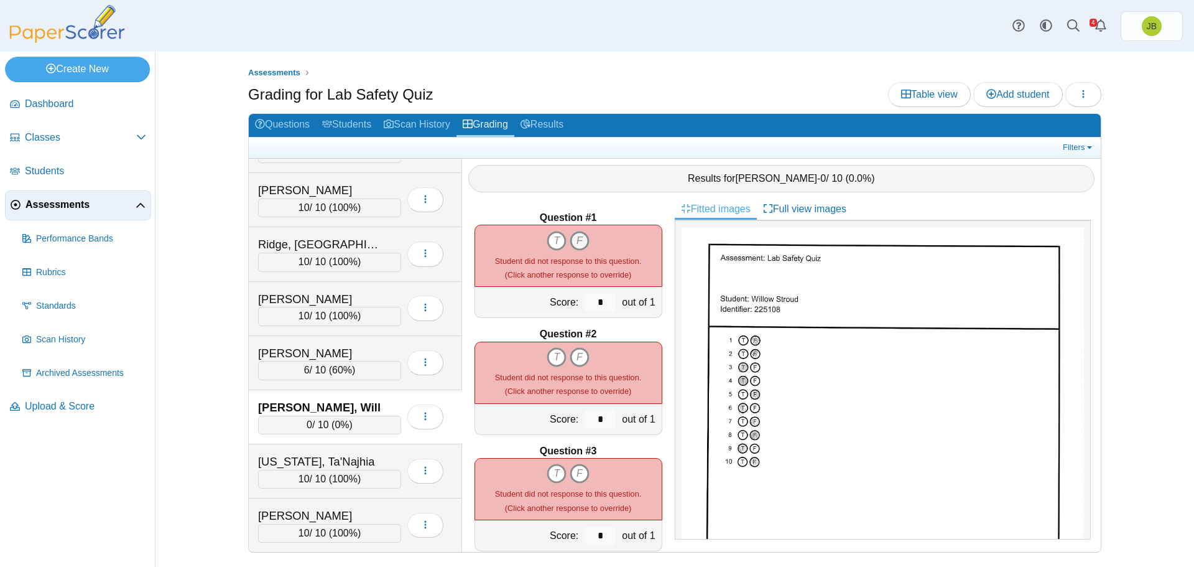
click at [576, 242] on icon "F" at bounding box center [580, 241] width 20 height 20
type input "*"
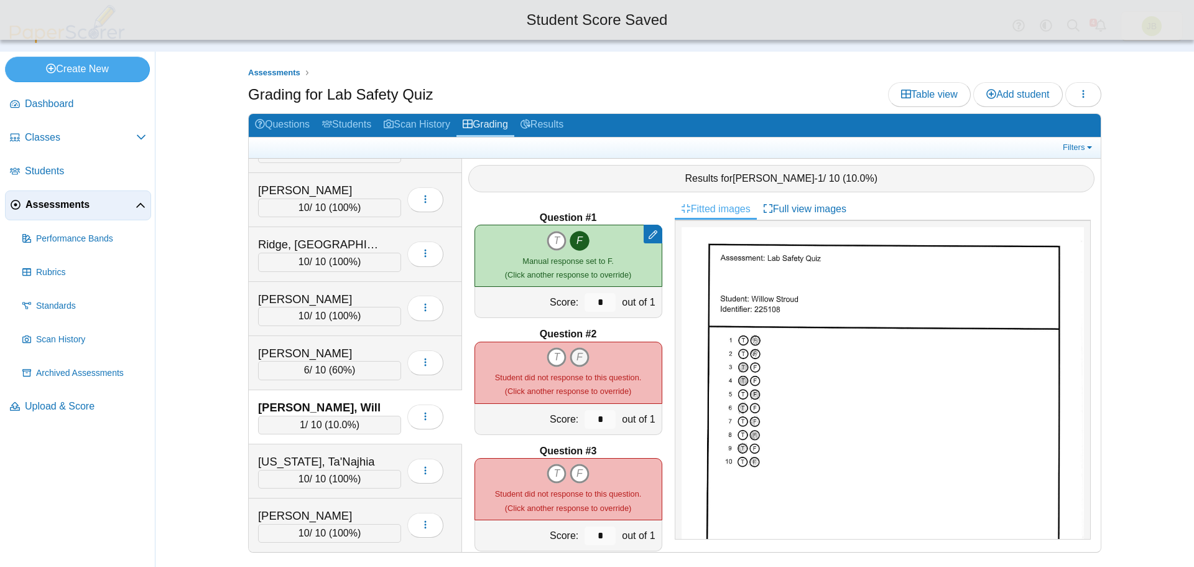
click at [573, 354] on icon "F" at bounding box center [580, 357] width 20 height 20
type input "*"
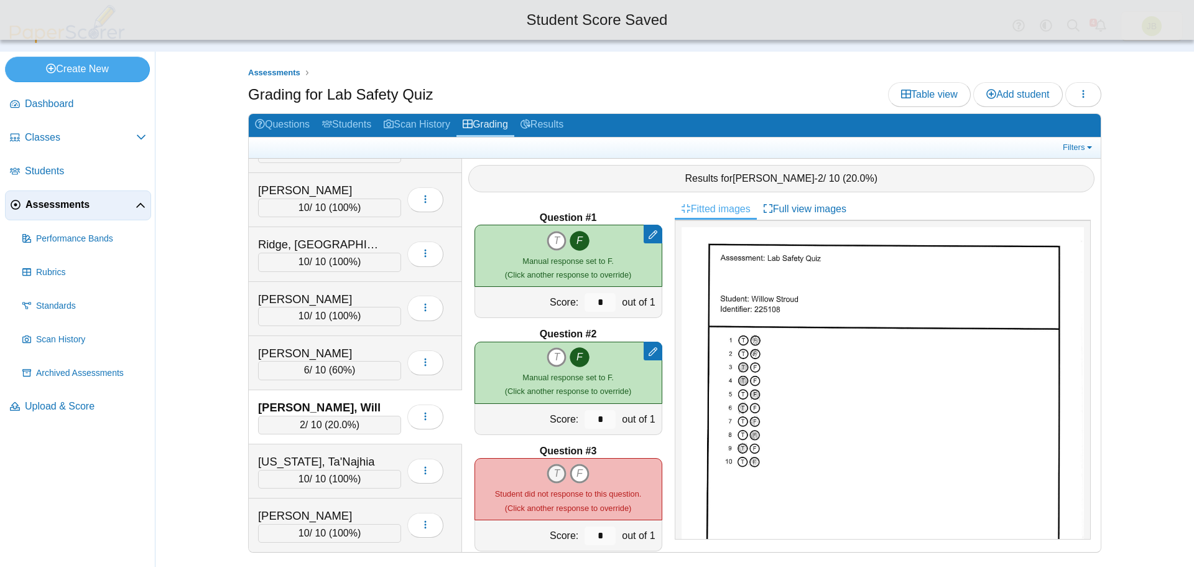
click at [553, 473] on icon "T" at bounding box center [557, 473] width 20 height 20
type input "*"
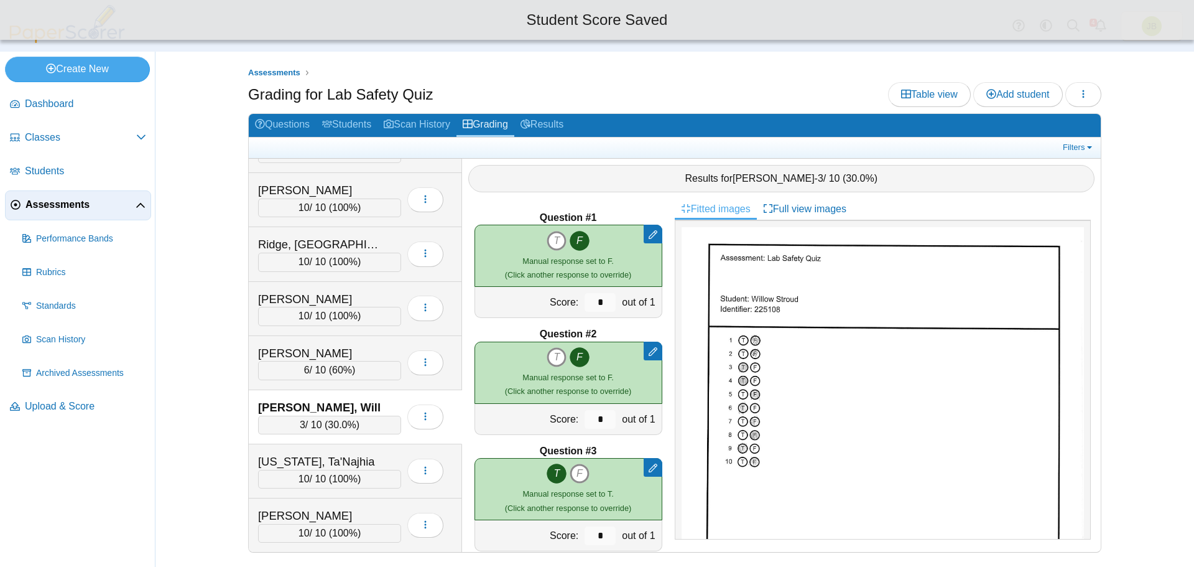
scroll to position [62, 0]
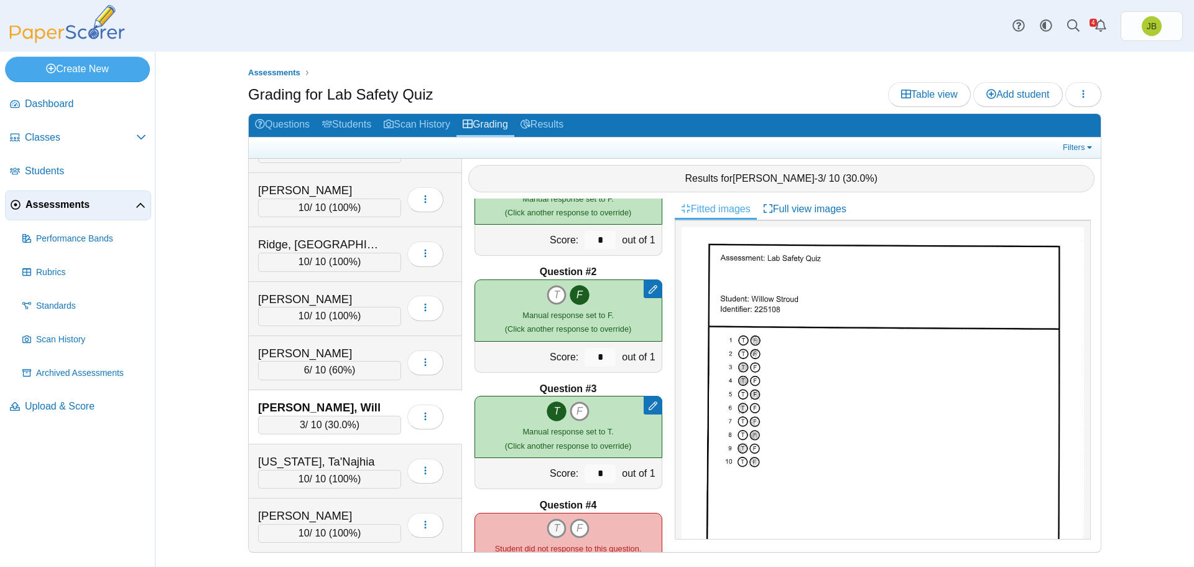
click at [554, 526] on icon "T" at bounding box center [557, 528] width 20 height 20
type input "*"
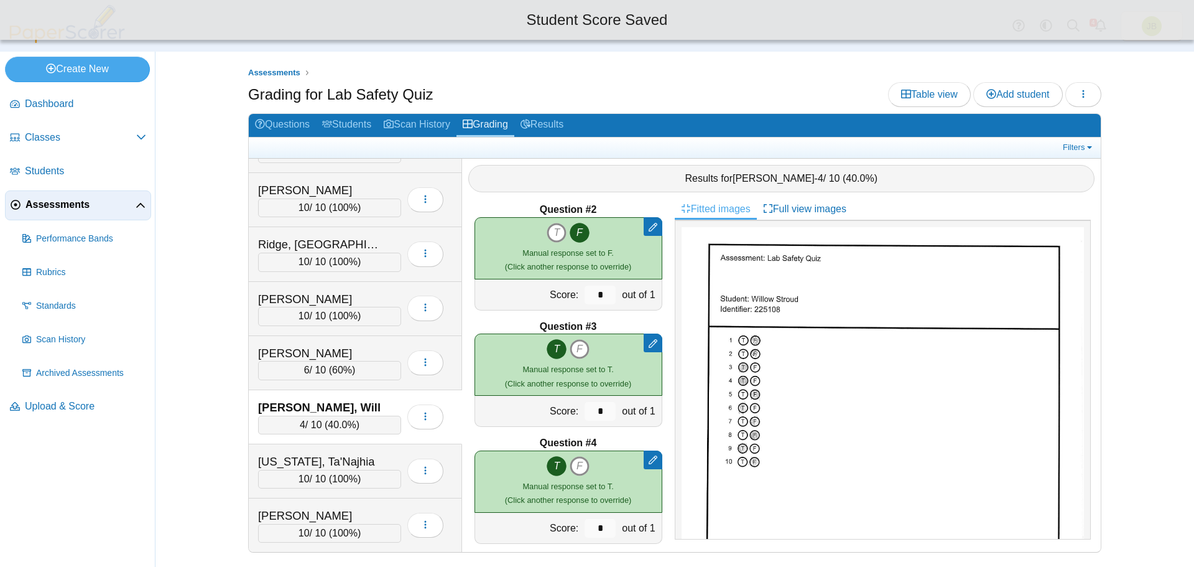
scroll to position [249, 0]
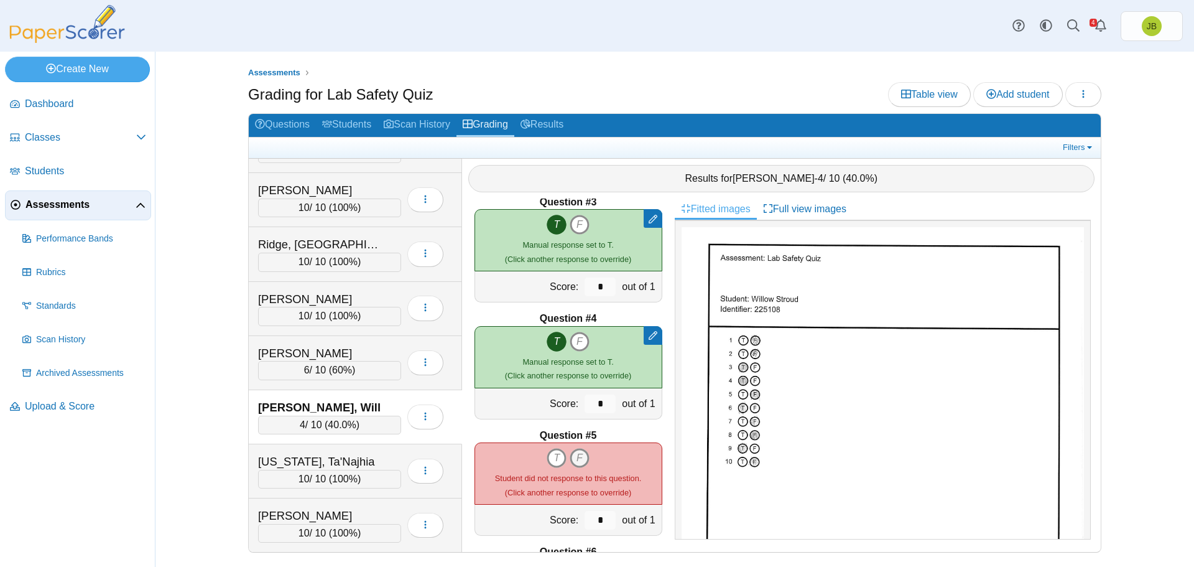
click at [575, 461] on icon "F" at bounding box center [580, 458] width 20 height 20
type input "*"
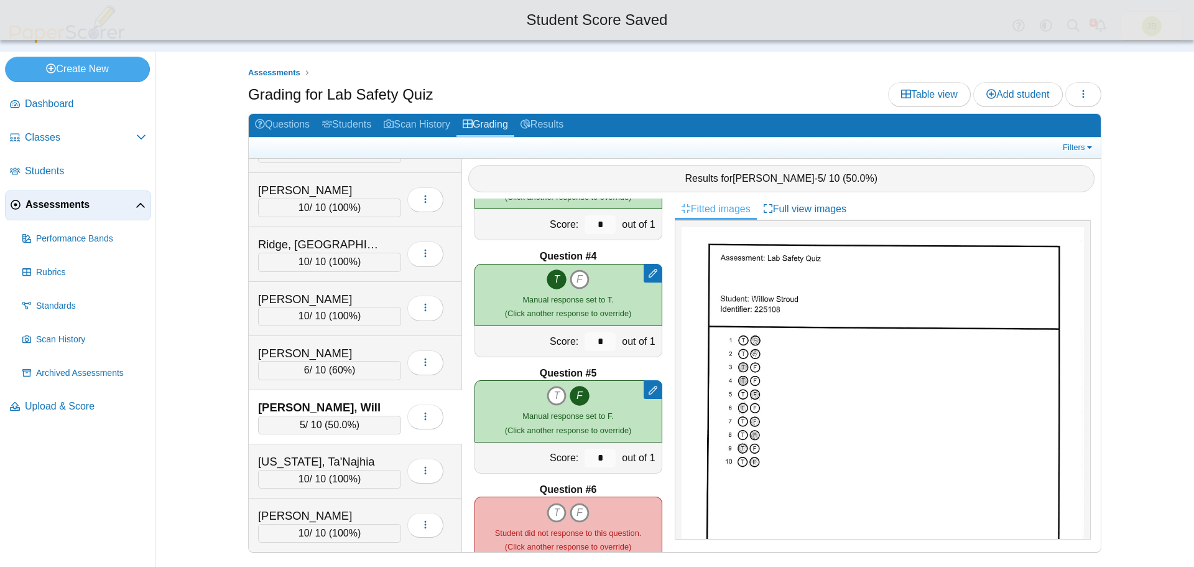
scroll to position [373, 0]
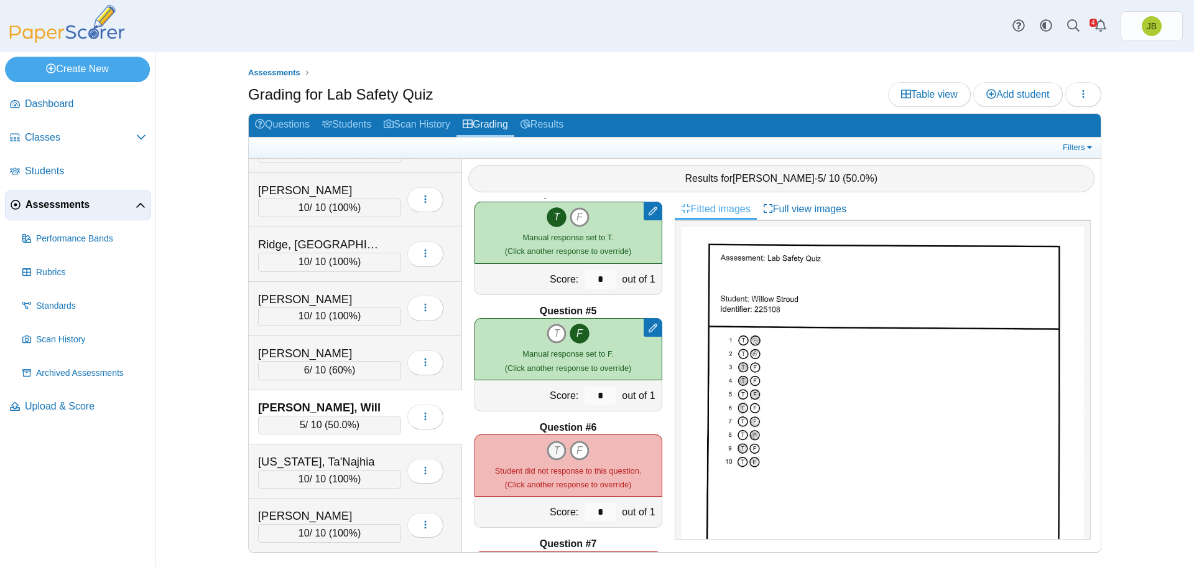
click at [552, 455] on icon "T" at bounding box center [557, 450] width 20 height 20
type input "*"
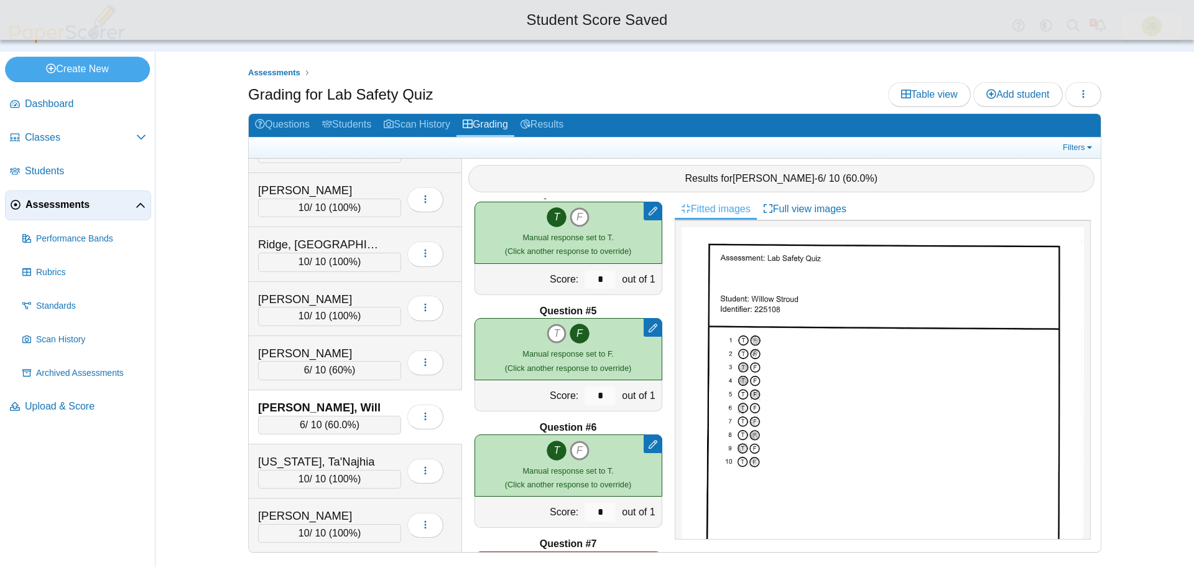
scroll to position [498, 0]
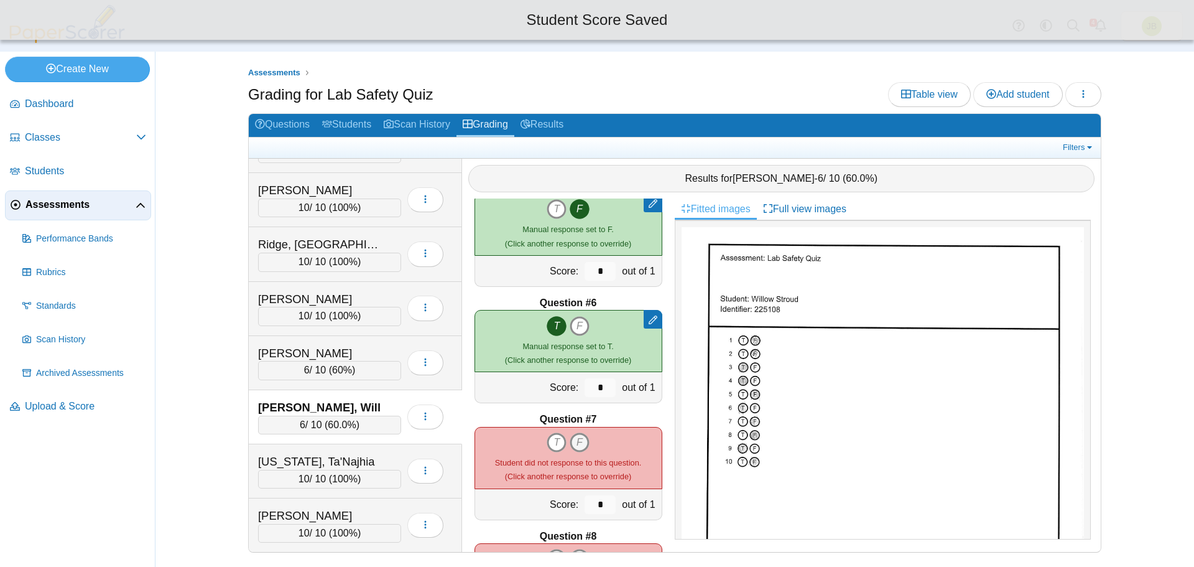
click at [581, 441] on icon "F" at bounding box center [580, 442] width 20 height 20
type input "*"
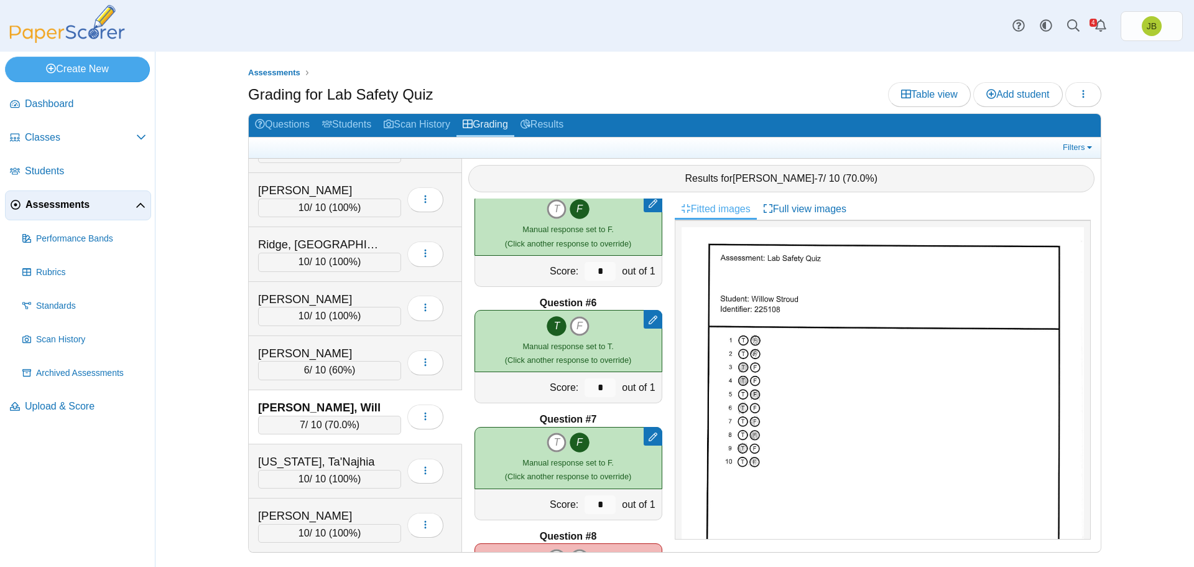
scroll to position [622, 0]
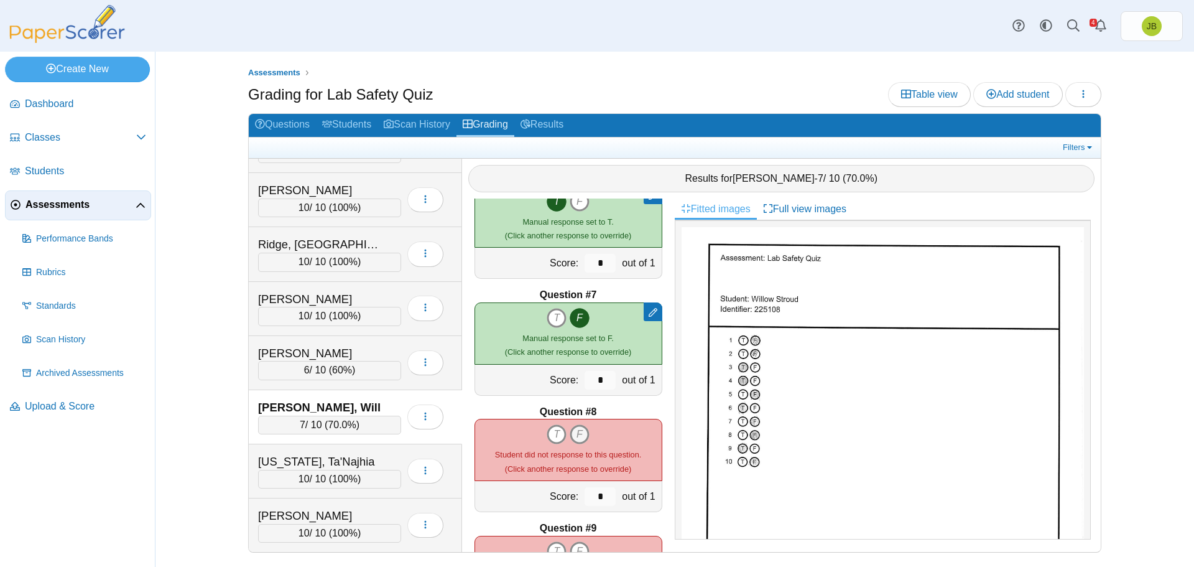
click at [575, 435] on icon "F" at bounding box center [580, 434] width 20 height 20
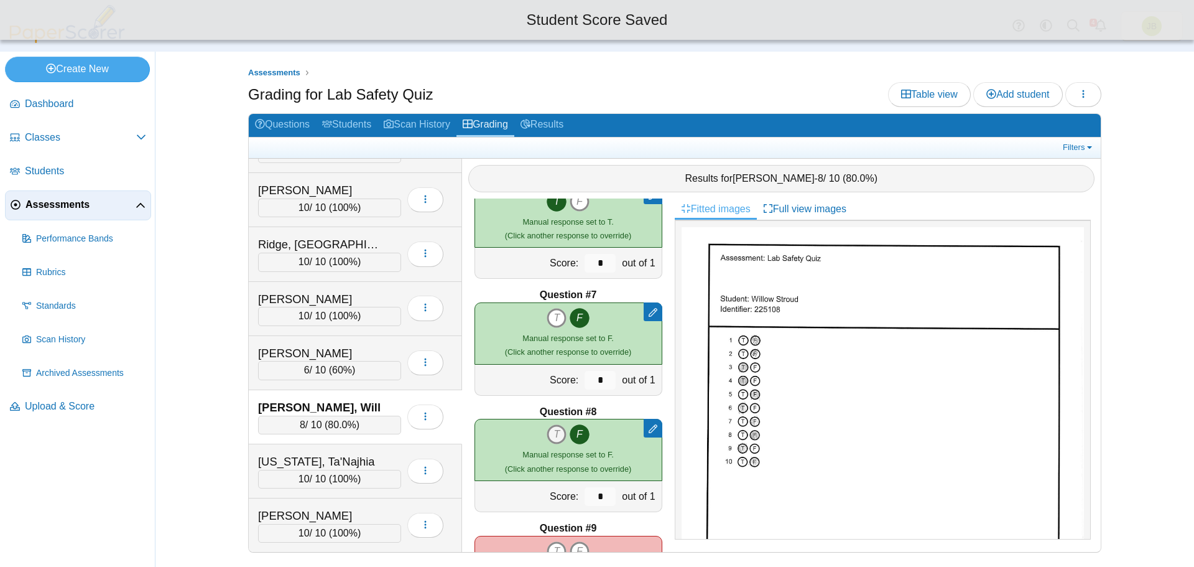
click at [551, 437] on icon "T" at bounding box center [557, 434] width 20 height 20
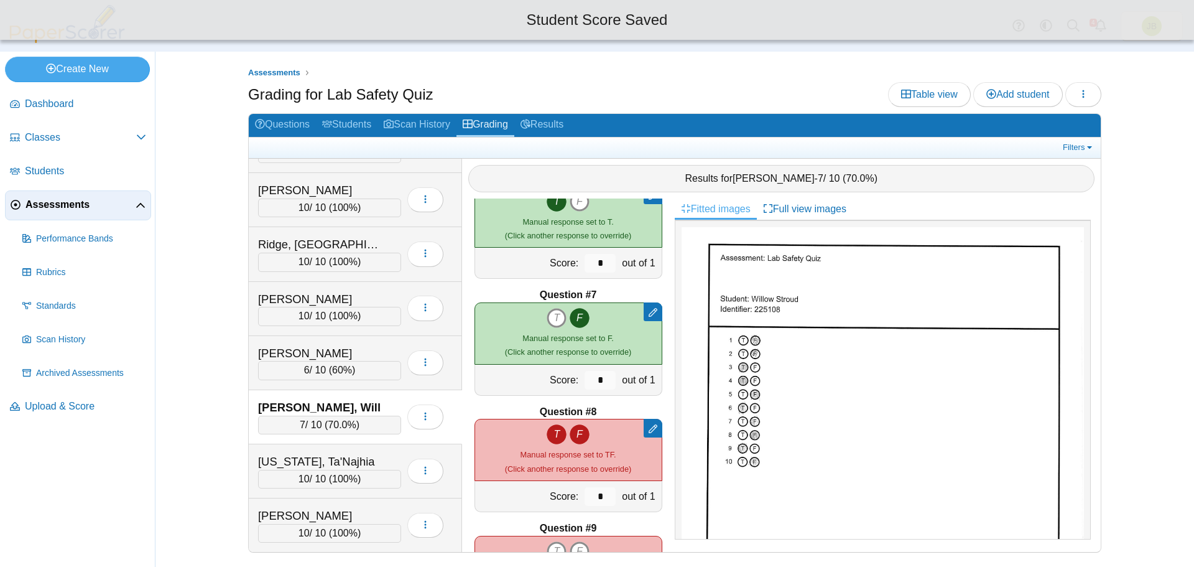
click at [579, 438] on icon "F" at bounding box center [580, 434] width 20 height 20
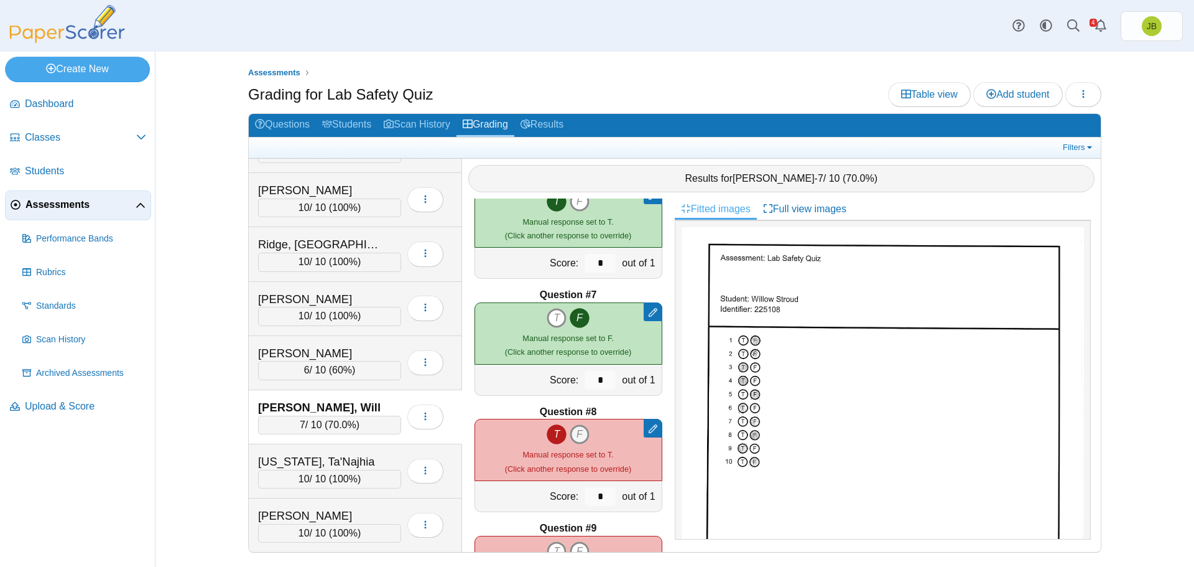
click at [577, 434] on icon "F" at bounding box center [580, 434] width 20 height 20
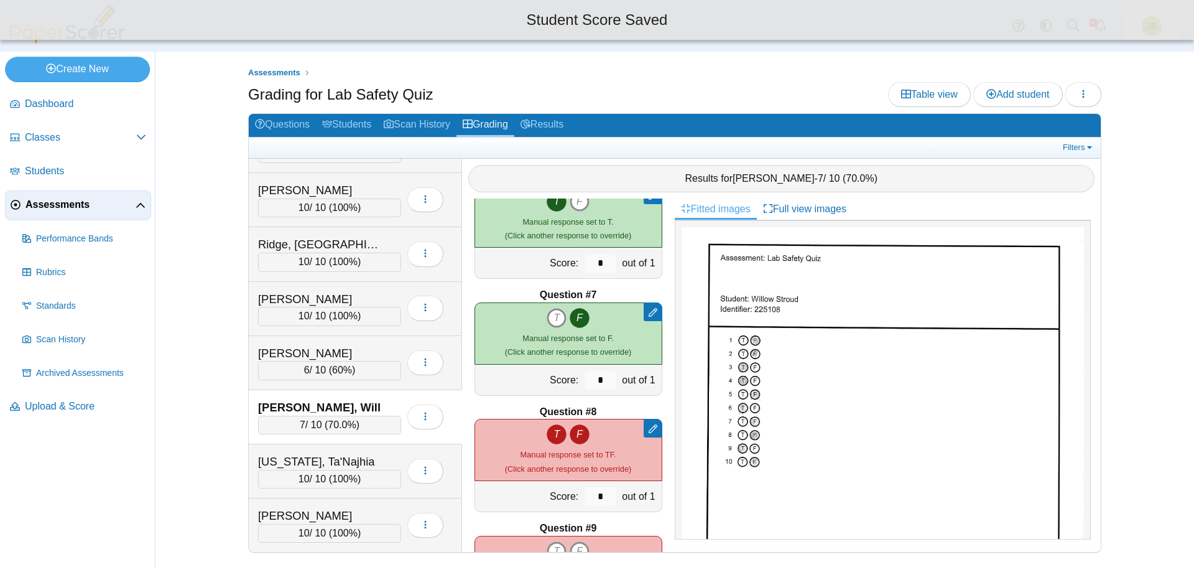
click at [550, 436] on icon "T" at bounding box center [557, 434] width 20 height 20
type input "*"
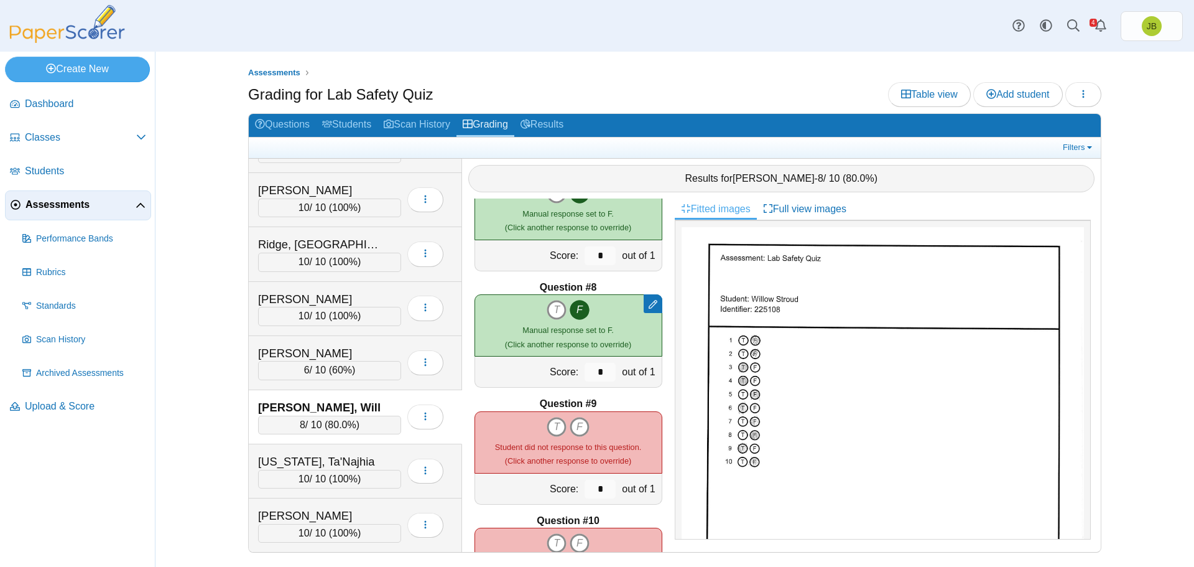
scroll to position [809, 0]
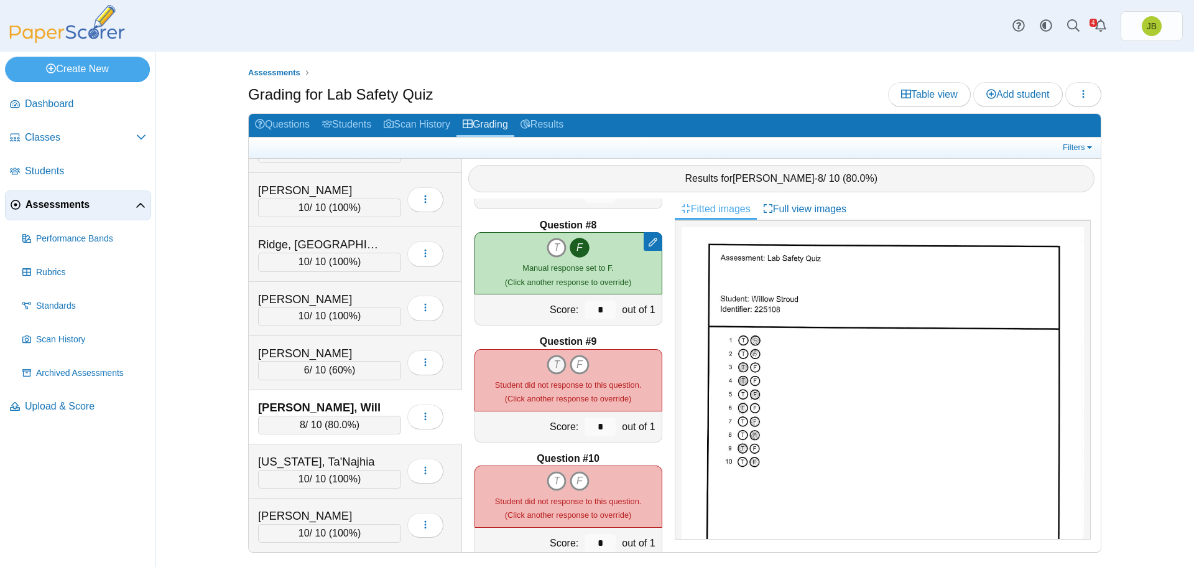
click at [547, 371] on icon "T" at bounding box center [557, 365] width 20 height 20
type input "*"
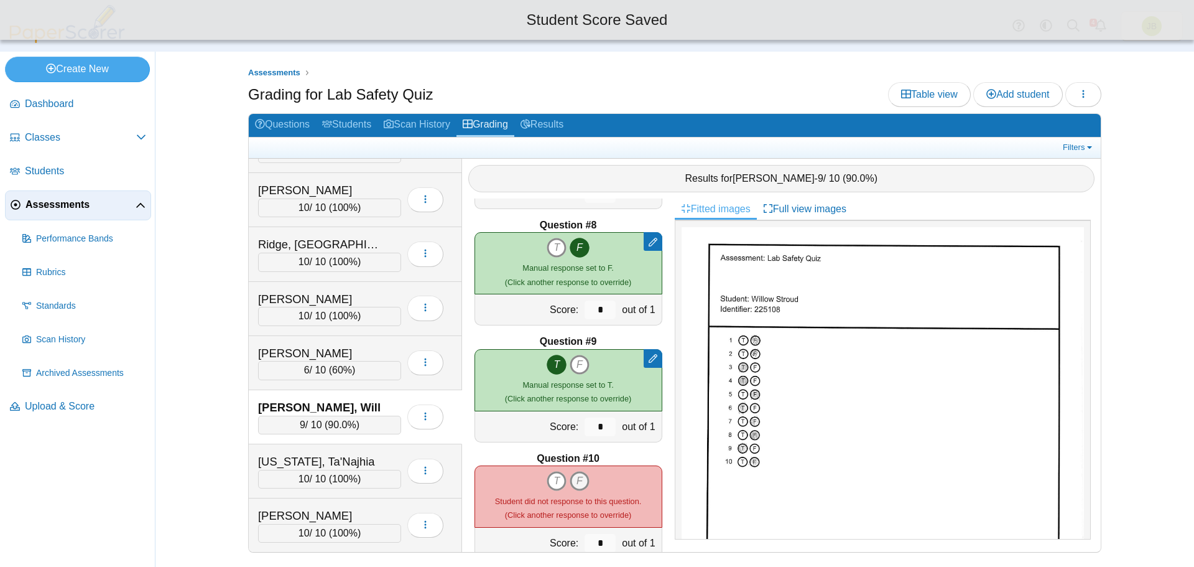
click at [574, 477] on icon "F" at bounding box center [580, 481] width 20 height 20
type input "*"
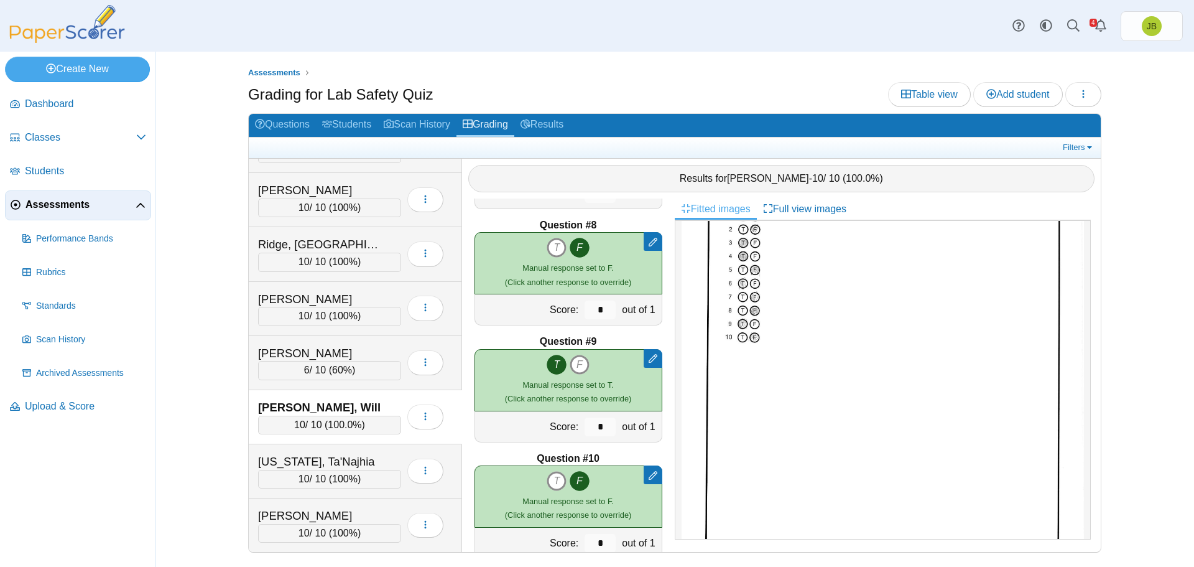
scroll to position [837, 0]
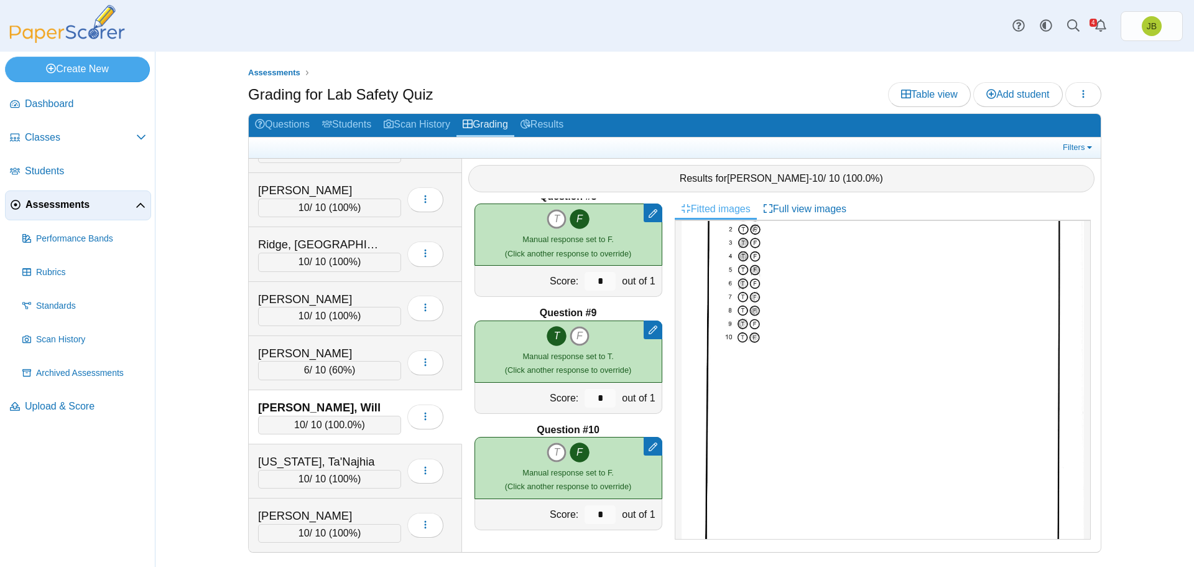
click at [585, 545] on div "Question #1 Remove manual response T F Score:" at bounding box center [568, 374] width 213 height 353
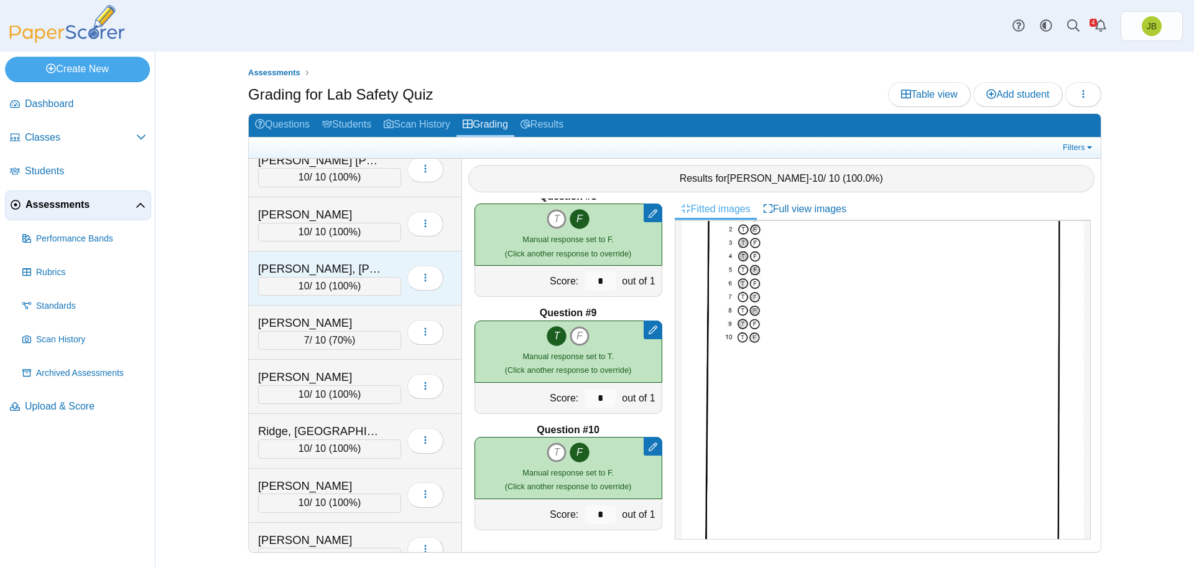
scroll to position [279, 0]
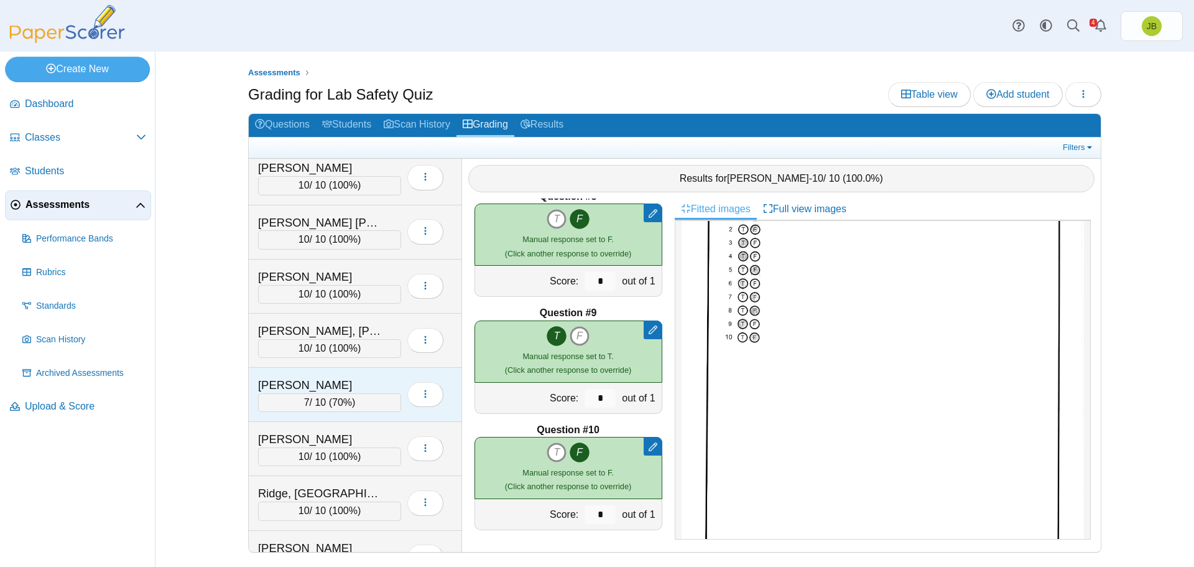
click at [369, 395] on div "7 / 10 ( 70% )" at bounding box center [329, 402] width 143 height 19
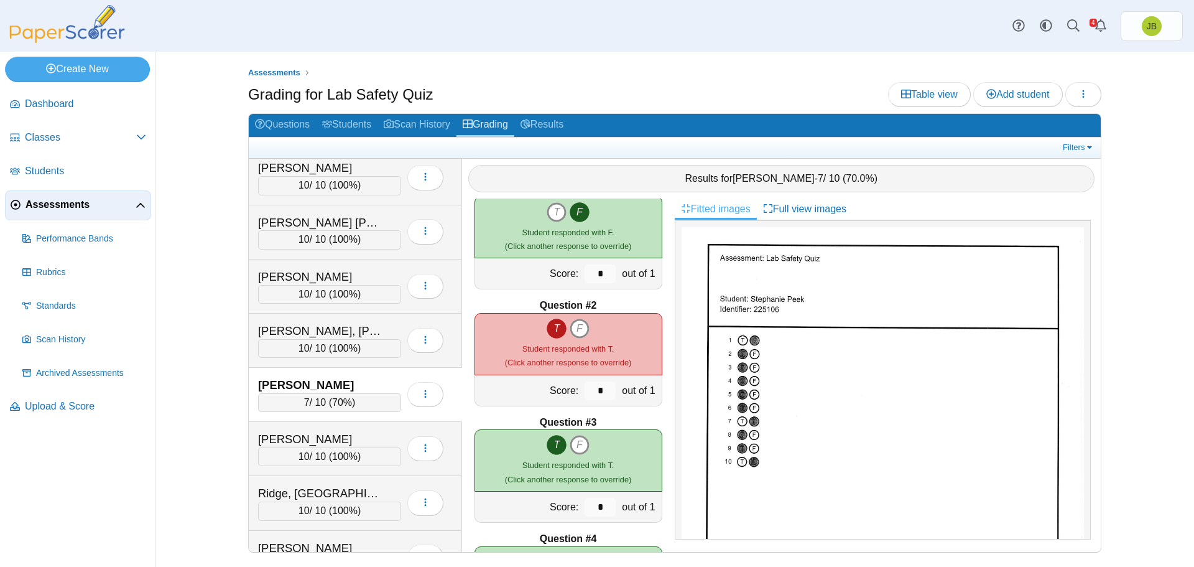
scroll to position [0, 0]
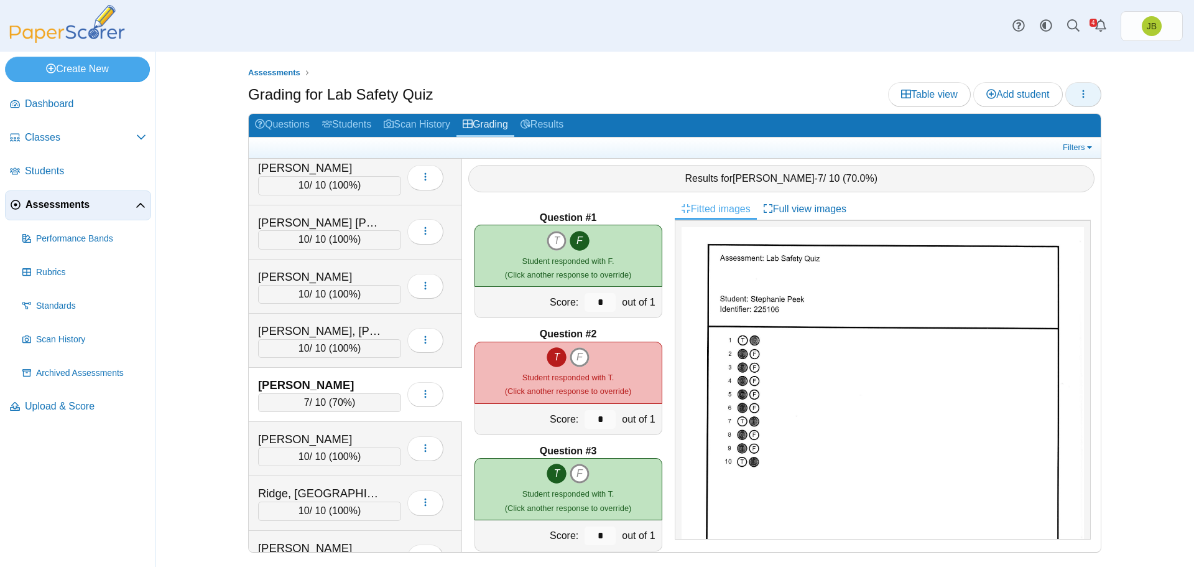
click at [1094, 89] on button "button" at bounding box center [1084, 94] width 36 height 25
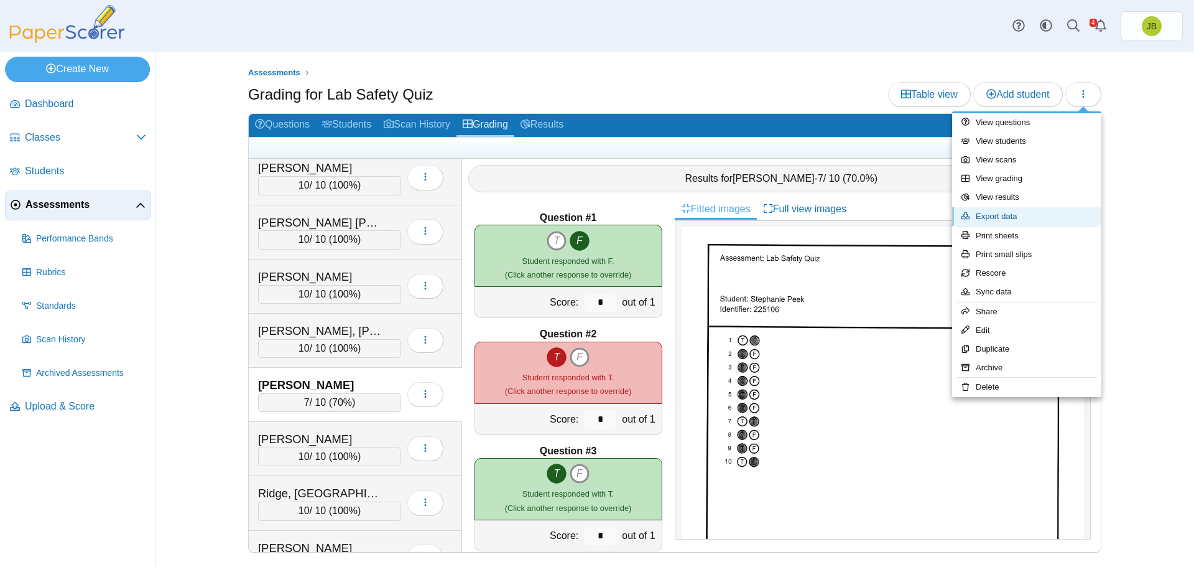
click at [993, 215] on link "Export data" at bounding box center [1026, 216] width 149 height 19
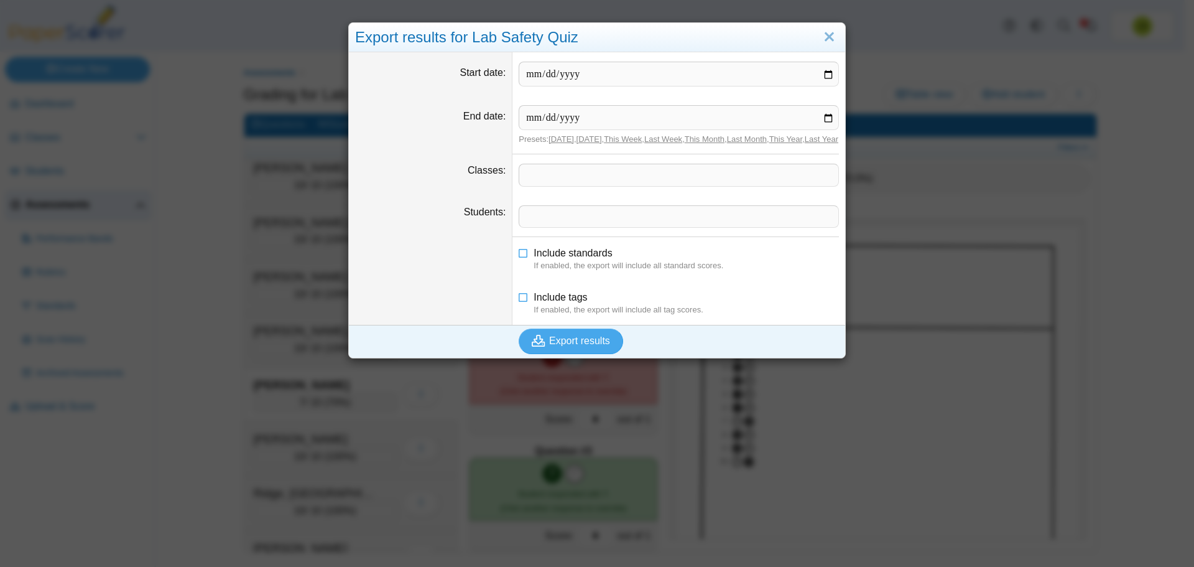
click at [541, 184] on span at bounding box center [678, 174] width 319 height 21
click at [573, 346] on span "Export results" at bounding box center [579, 340] width 61 height 11
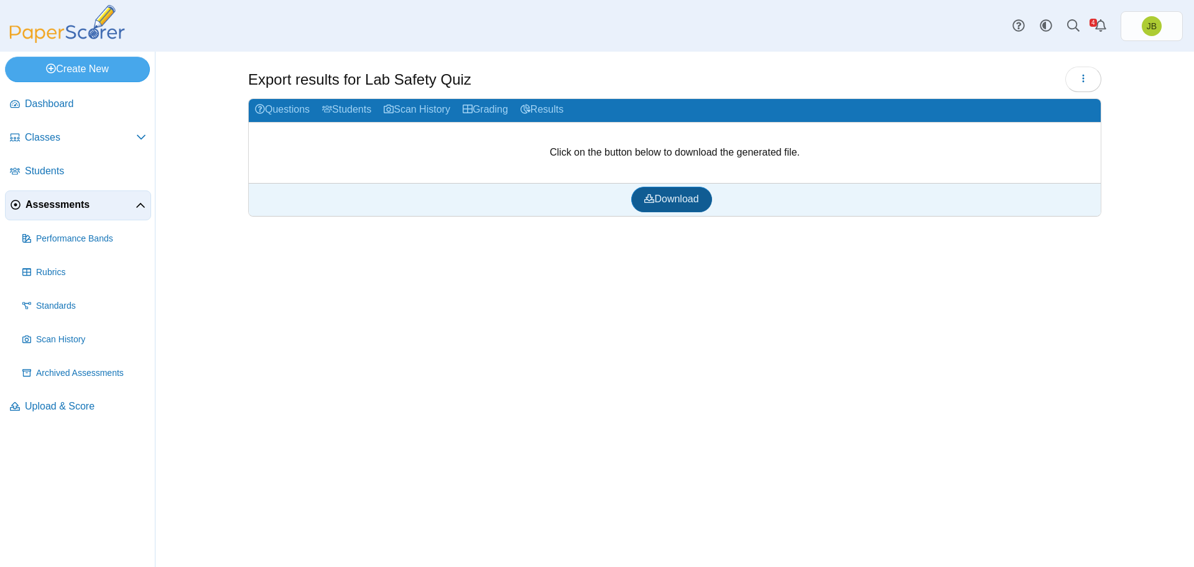
click at [675, 203] on span "Download" at bounding box center [671, 198] width 54 height 11
click at [1087, 80] on icon "button" at bounding box center [1084, 78] width 10 height 10
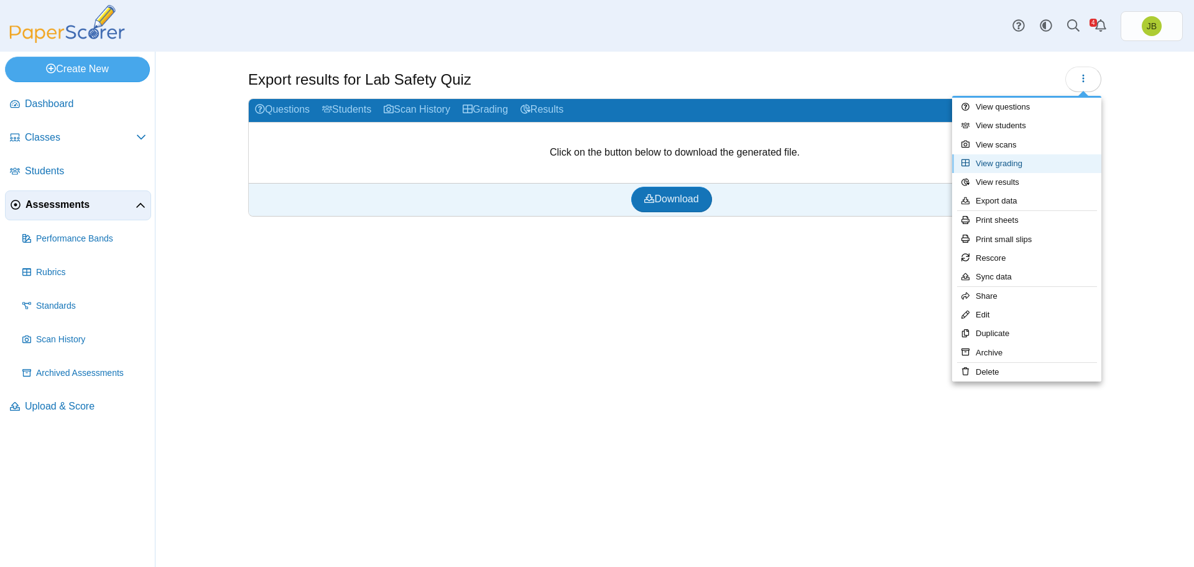
click at [1007, 164] on link "View grading" at bounding box center [1026, 163] width 149 height 19
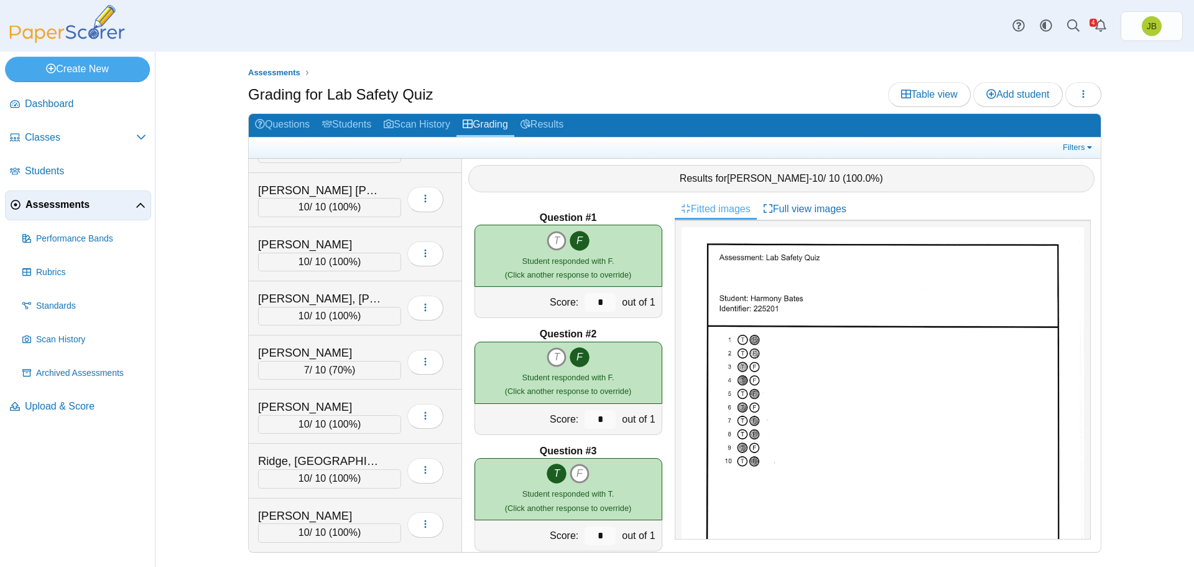
scroll to position [373, 0]
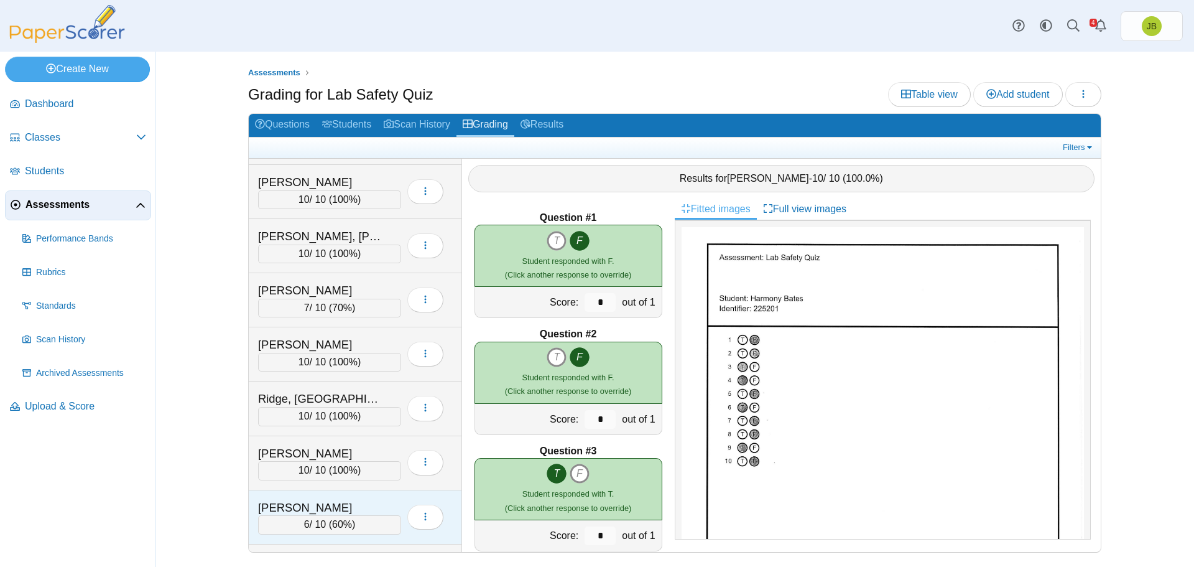
click at [365, 511] on div "[PERSON_NAME]" at bounding box center [320, 508] width 124 height 16
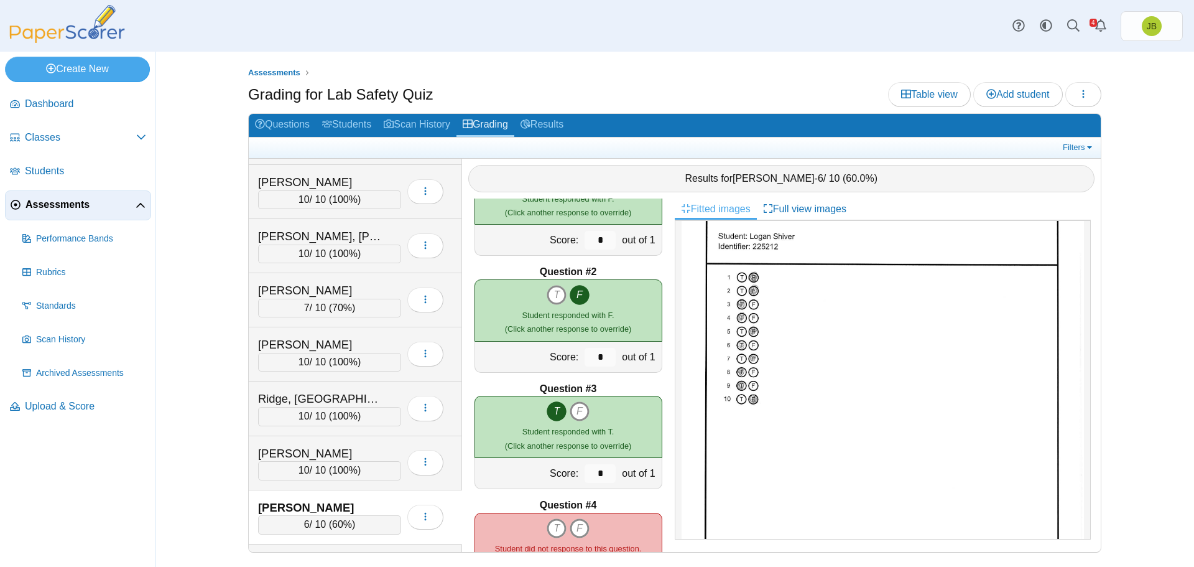
scroll to position [124, 0]
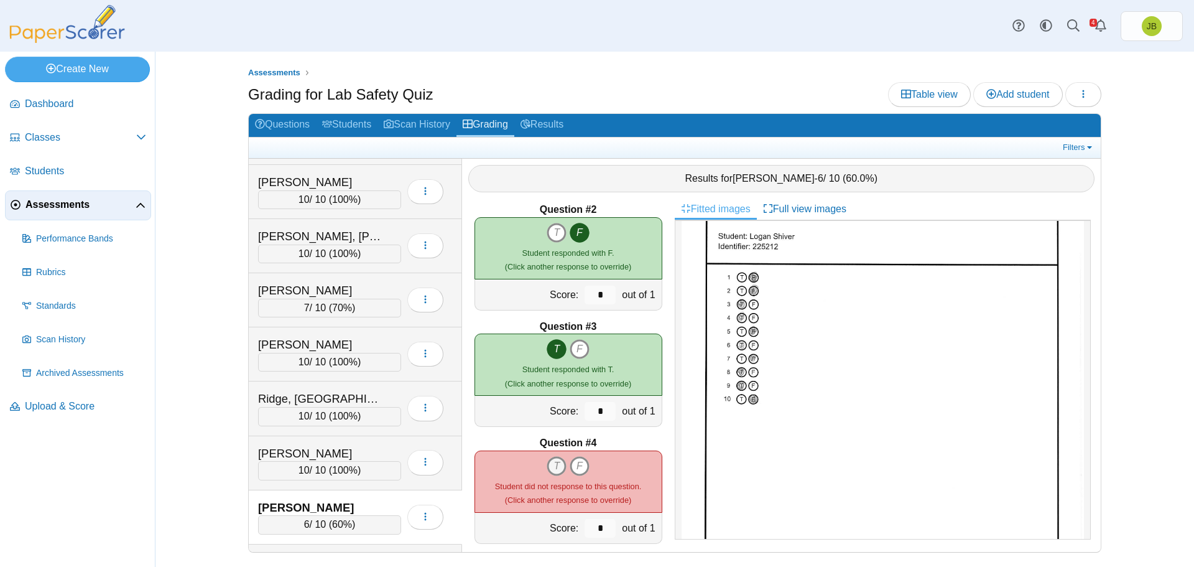
click at [553, 465] on icon "T" at bounding box center [557, 466] width 20 height 20
type input "*"
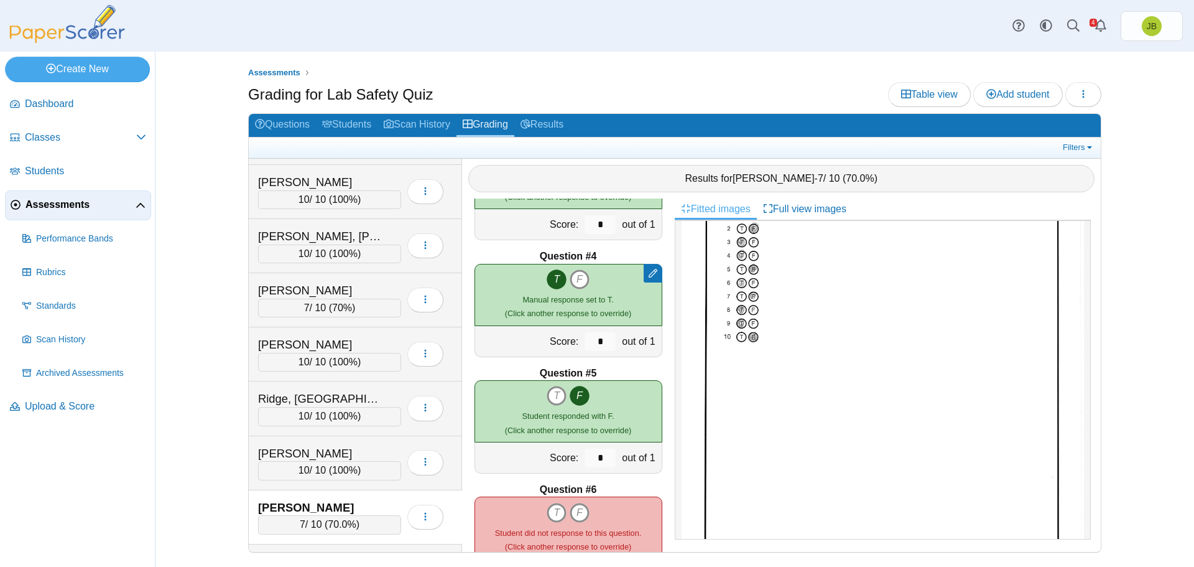
scroll to position [373, 0]
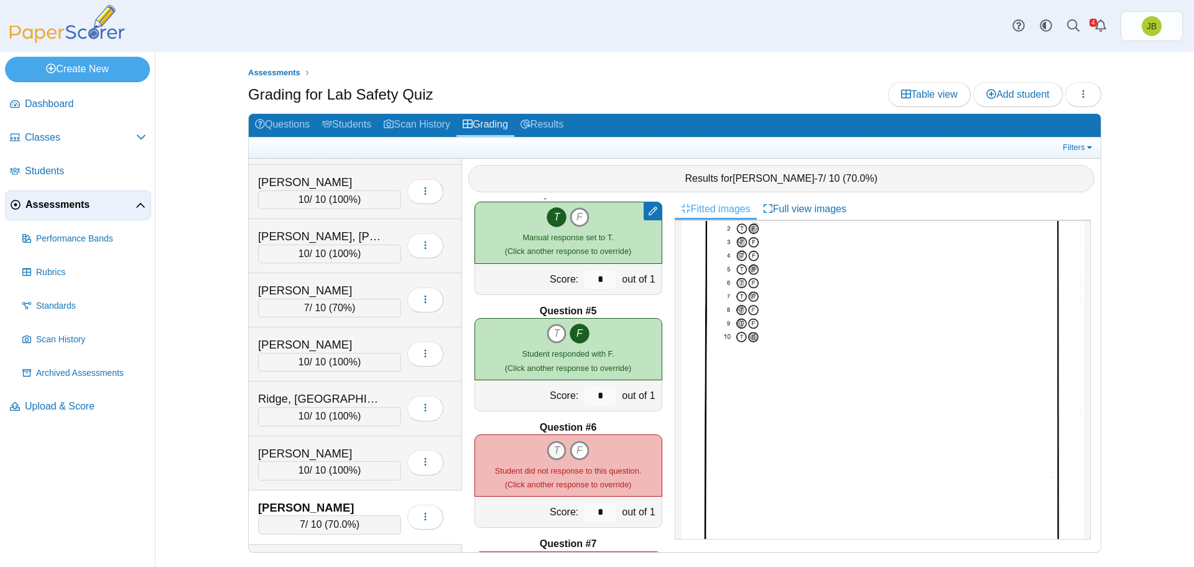
click at [549, 446] on icon "T" at bounding box center [557, 450] width 20 height 20
type input "*"
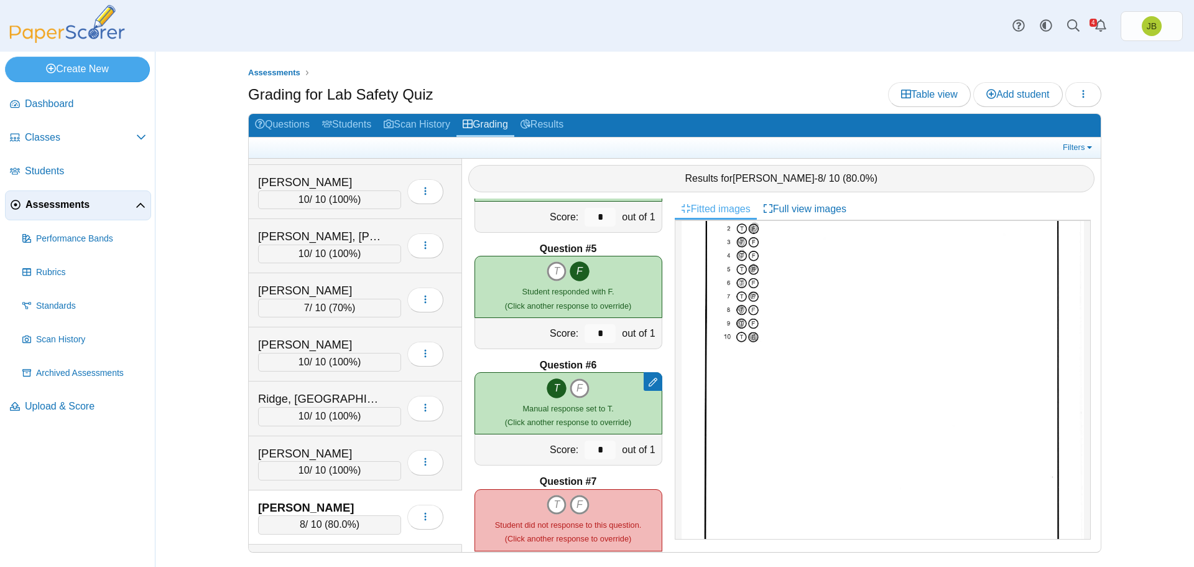
scroll to position [498, 0]
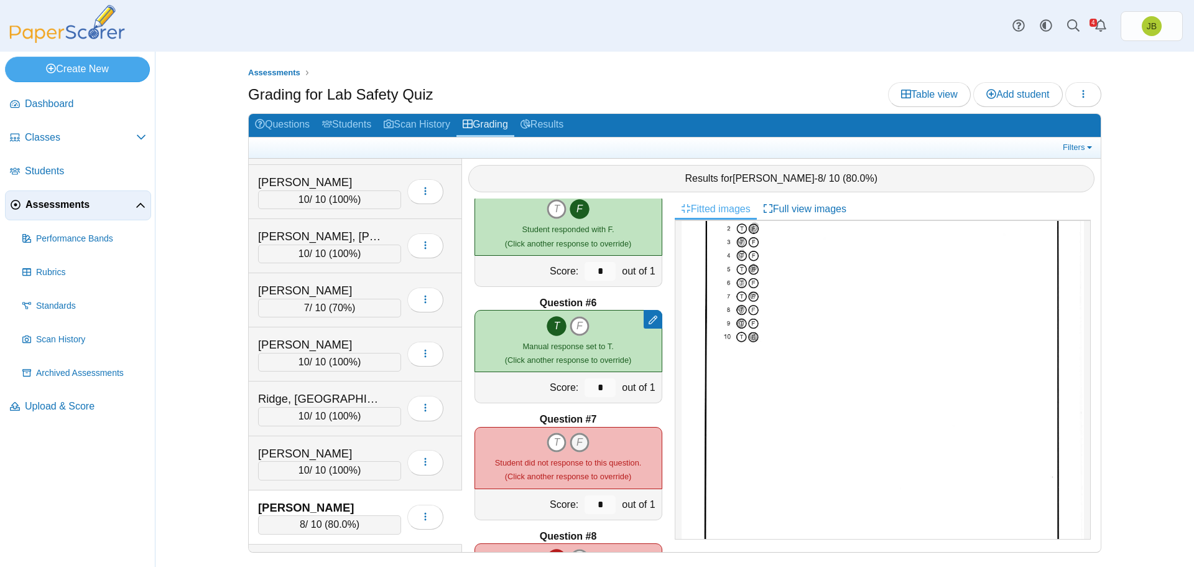
click at [576, 445] on icon "F" at bounding box center [580, 442] width 20 height 20
type input "*"
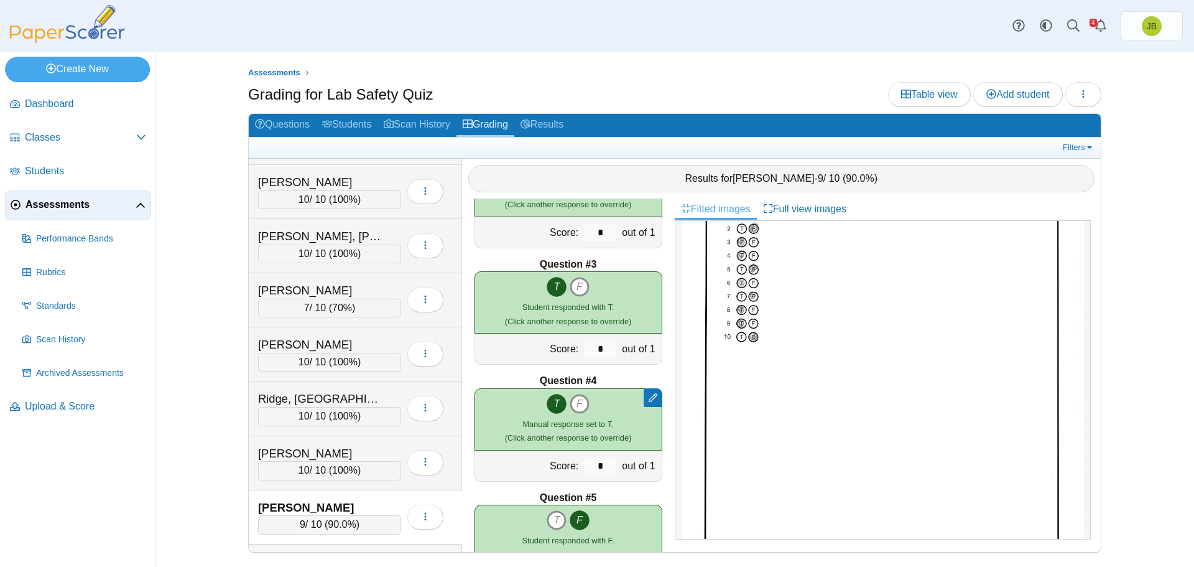
scroll to position [0, 0]
